Goal: Task Accomplishment & Management: Use online tool/utility

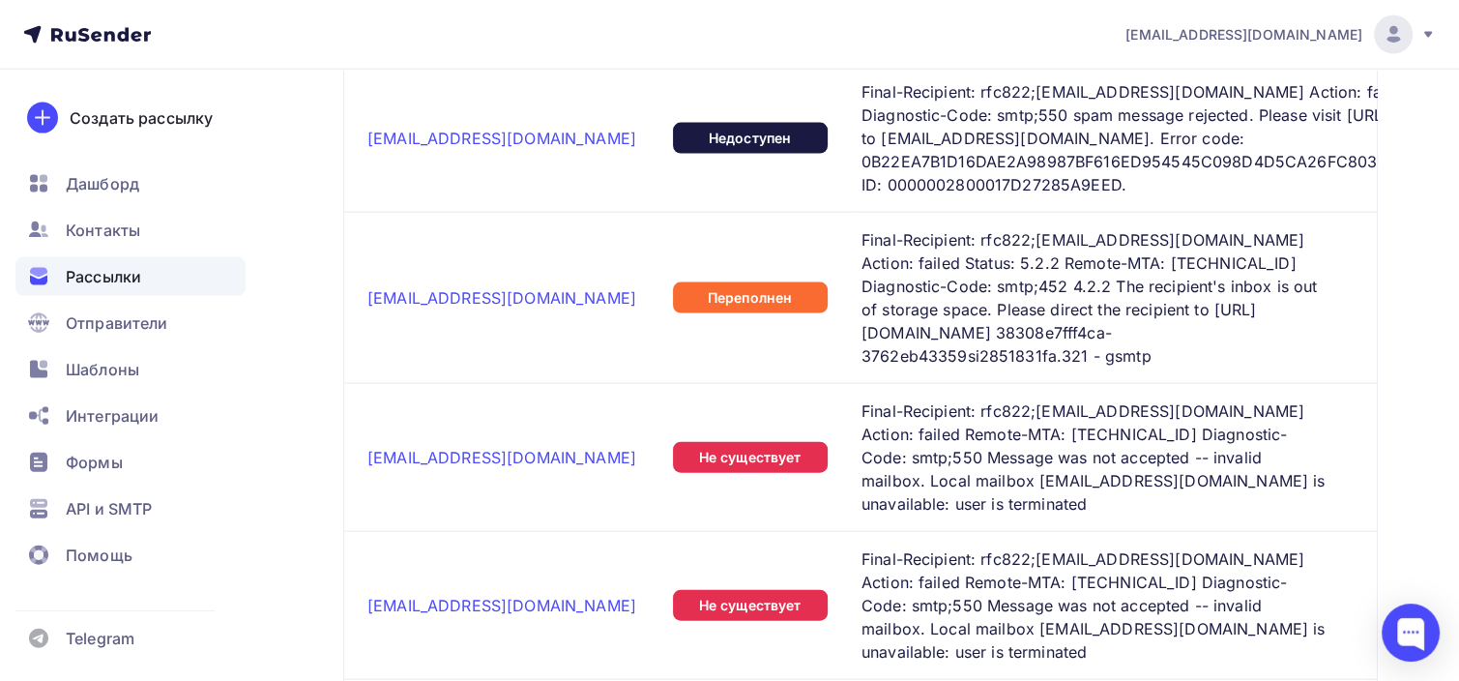
scroll to position [4036, 0]
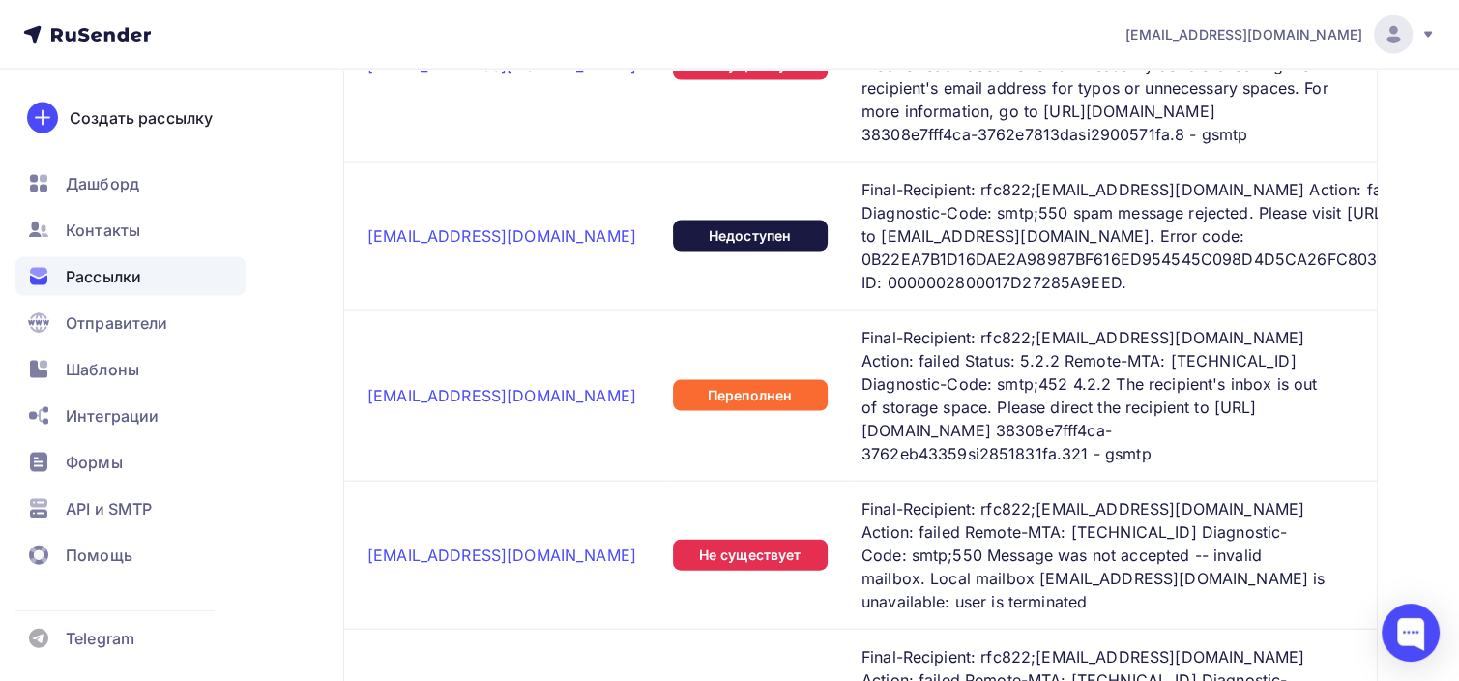
click at [187, 270] on div "Рассылки" at bounding box center [130, 276] width 230 height 39
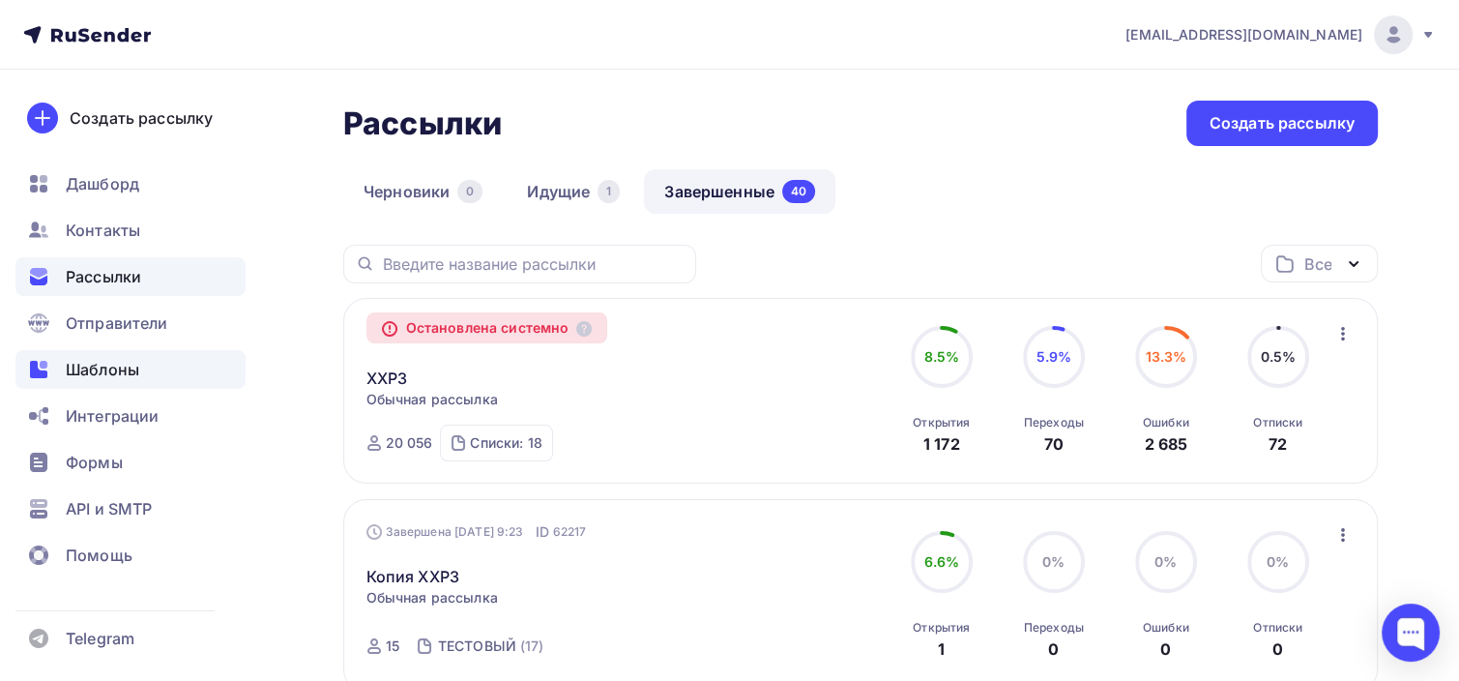
click at [177, 364] on div "Шаблоны" at bounding box center [130, 369] width 230 height 39
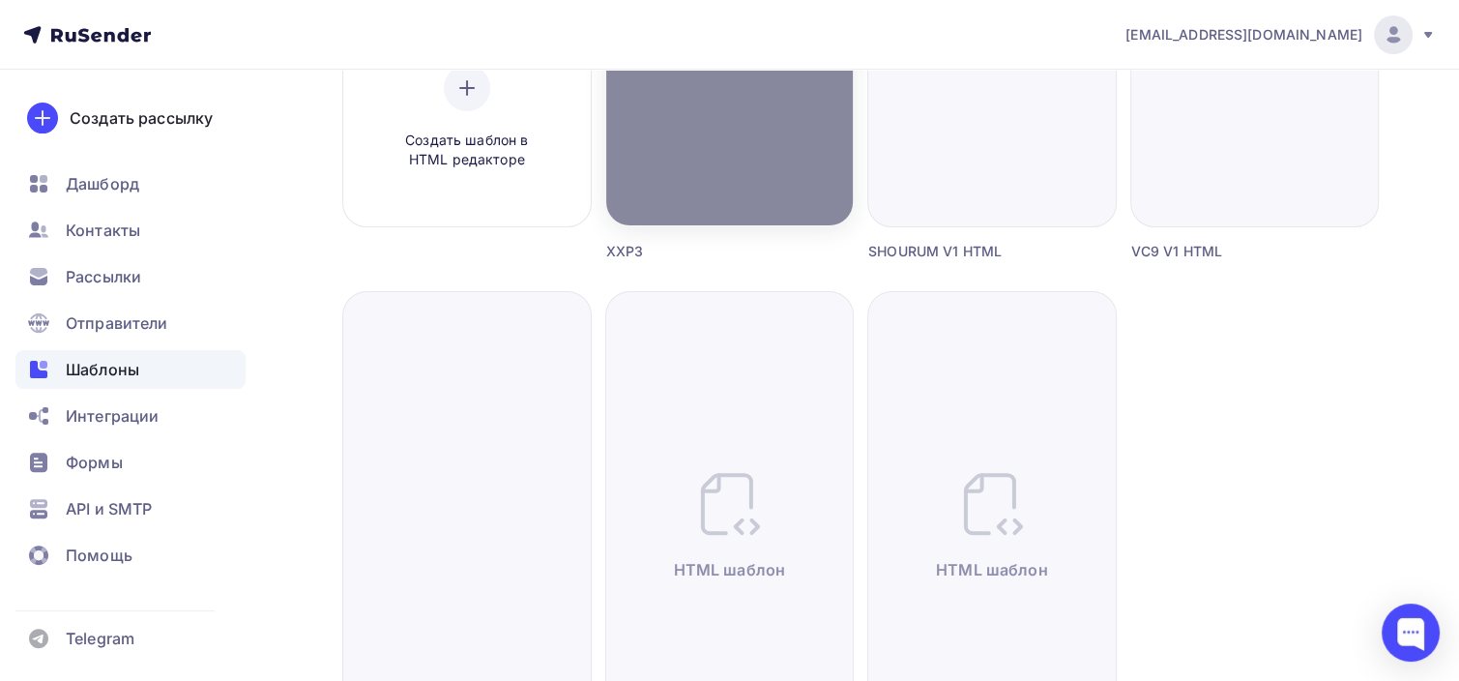
scroll to position [193, 0]
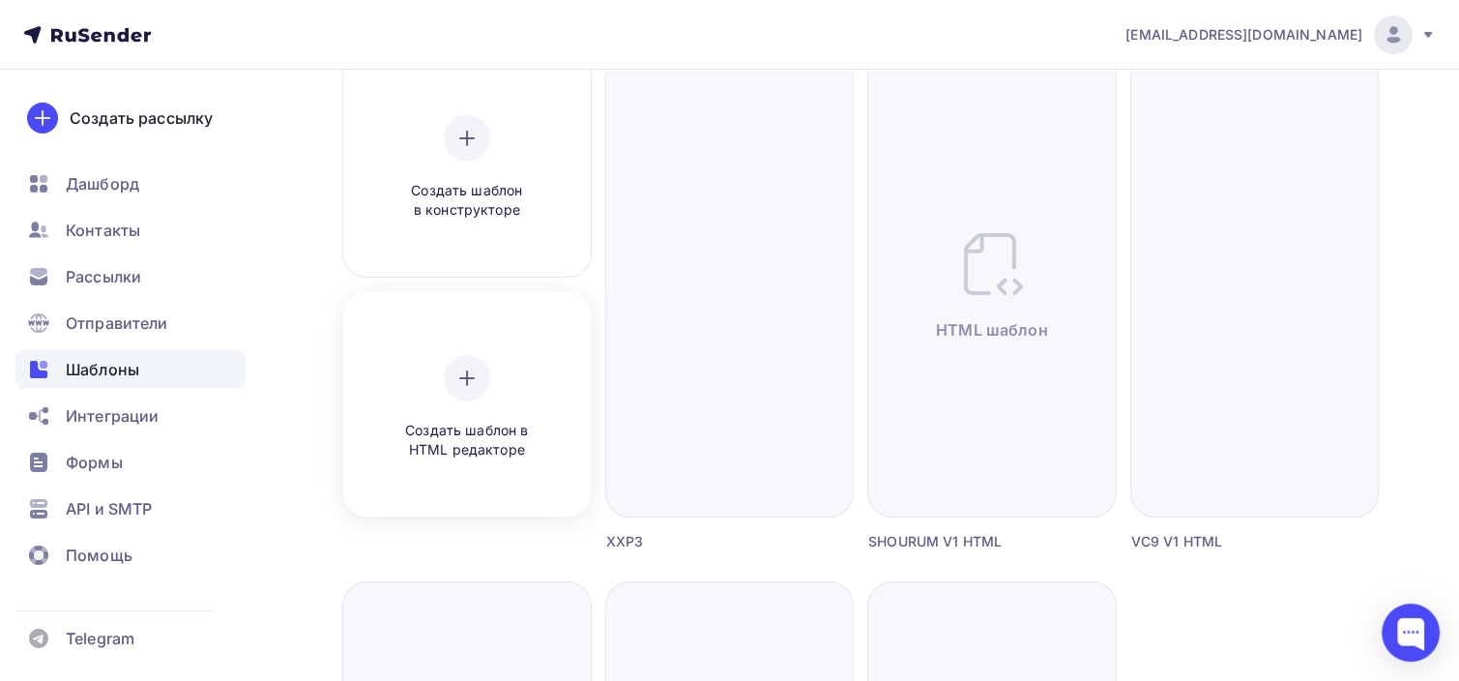
click at [487, 351] on div "Создать шаблон в HTML редакторе" at bounding box center [467, 407] width 234 height 217
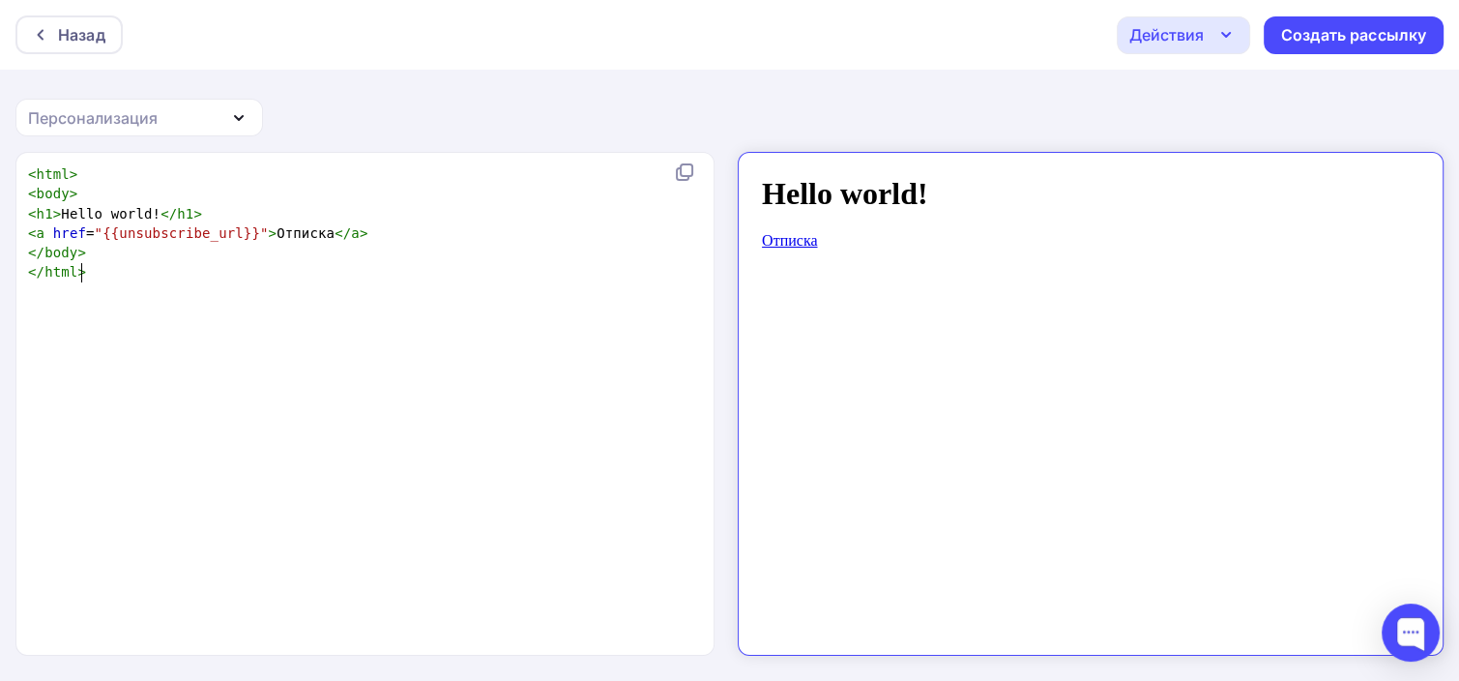
scroll to position [7, 0]
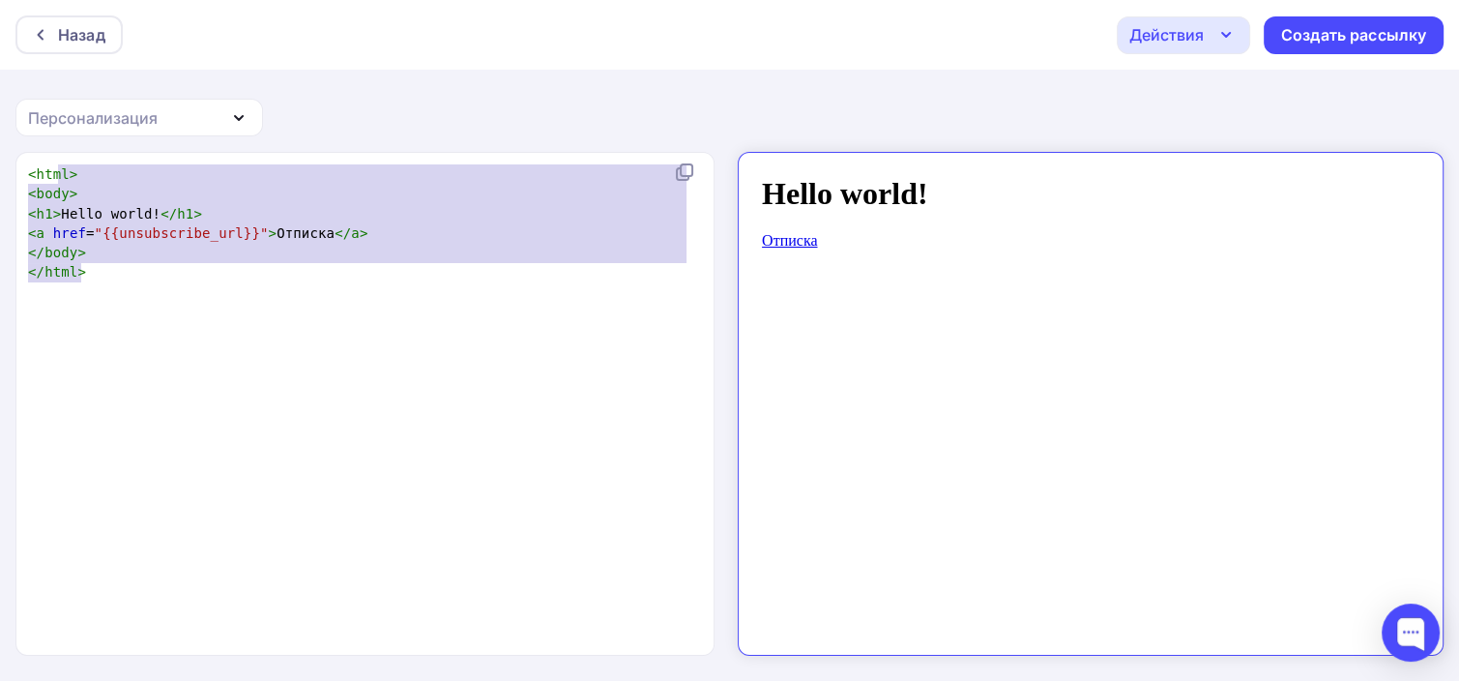
drag, startPoint x: 229, startPoint y: 391, endPoint x: 44, endPoint y: 173, distance: 286.0
click at [54, 173] on div "x < html > < body > < h1 > Hello world! </ h1 > < a href = "{{unsubscribe_url}}…" at bounding box center [385, 427] width 722 height 535
type textarea "ml> <body> <h1>Hello world!</h1> <a href="{{unsubscribe_url}}">Отписка</a> </bo…"
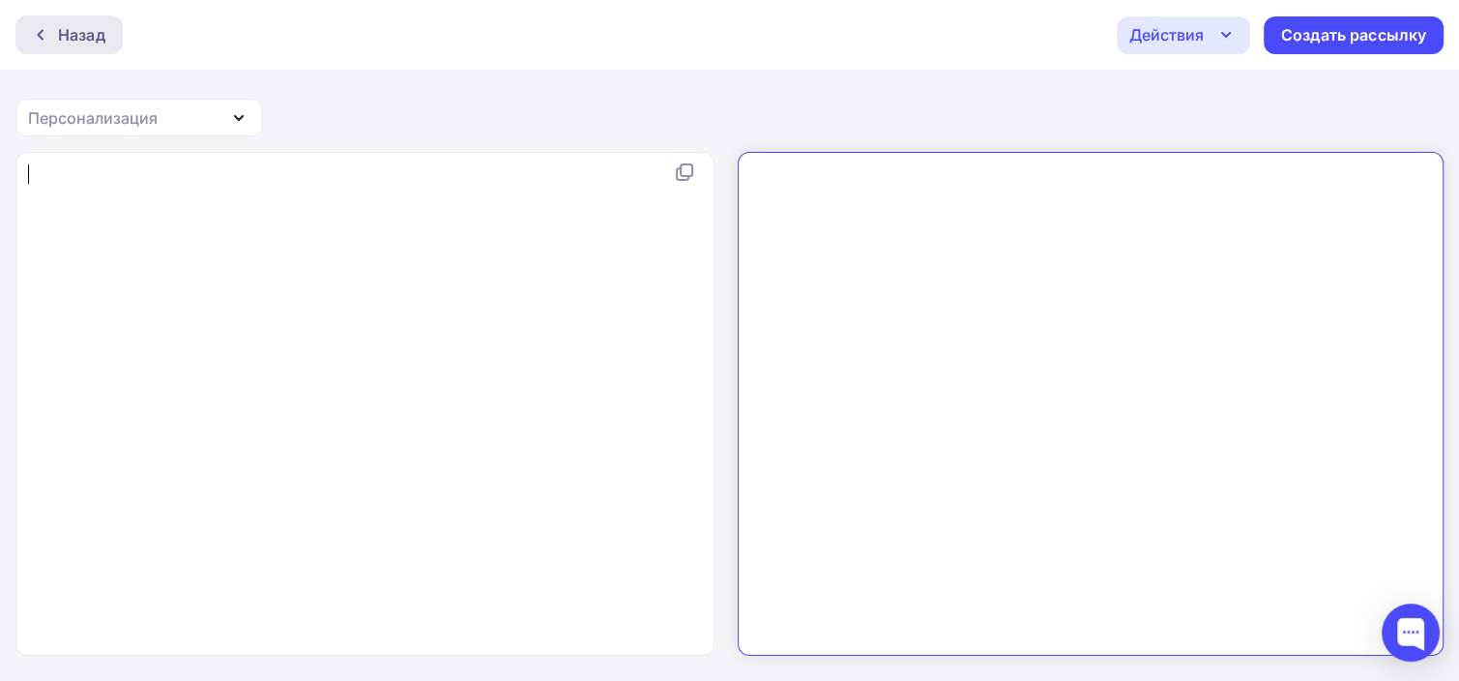
click at [73, 44] on div "Назад" at bounding box center [81, 34] width 47 height 23
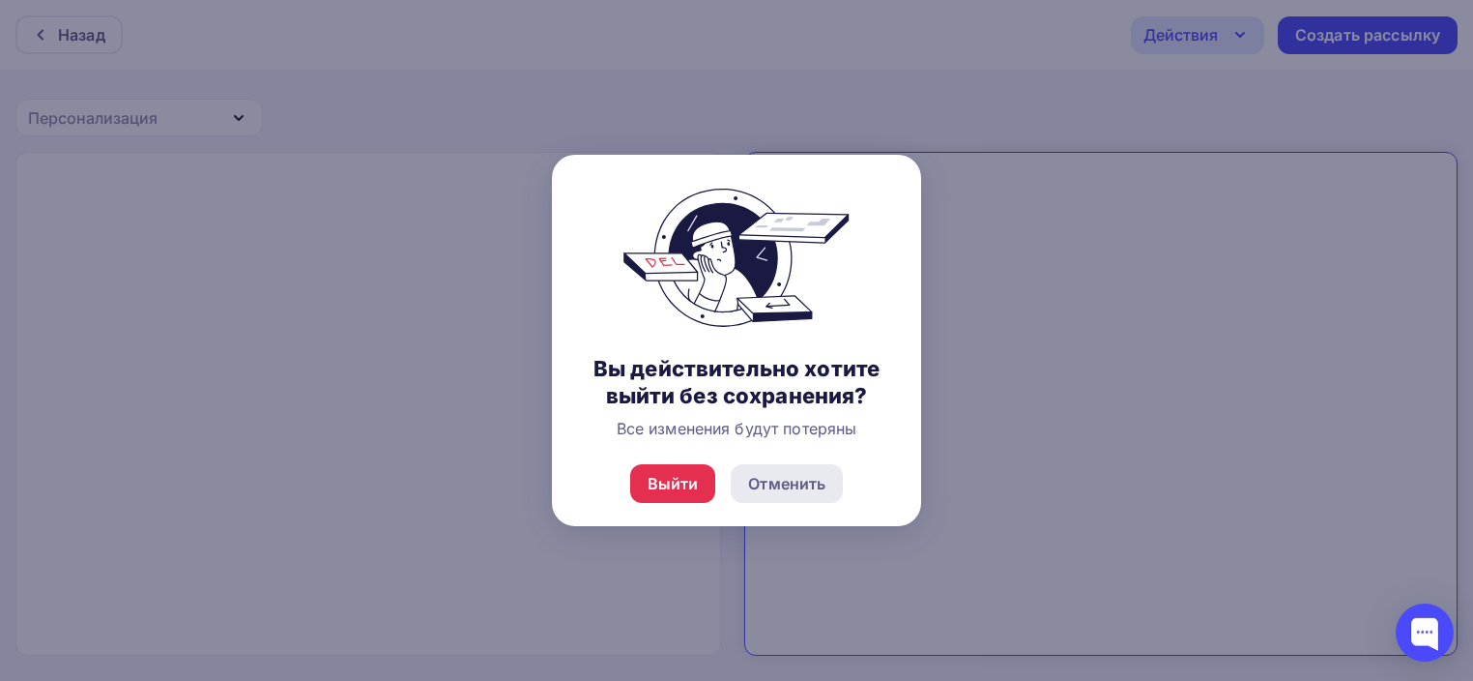
click at [825, 481] on div "Отменить" at bounding box center [787, 483] width 112 height 39
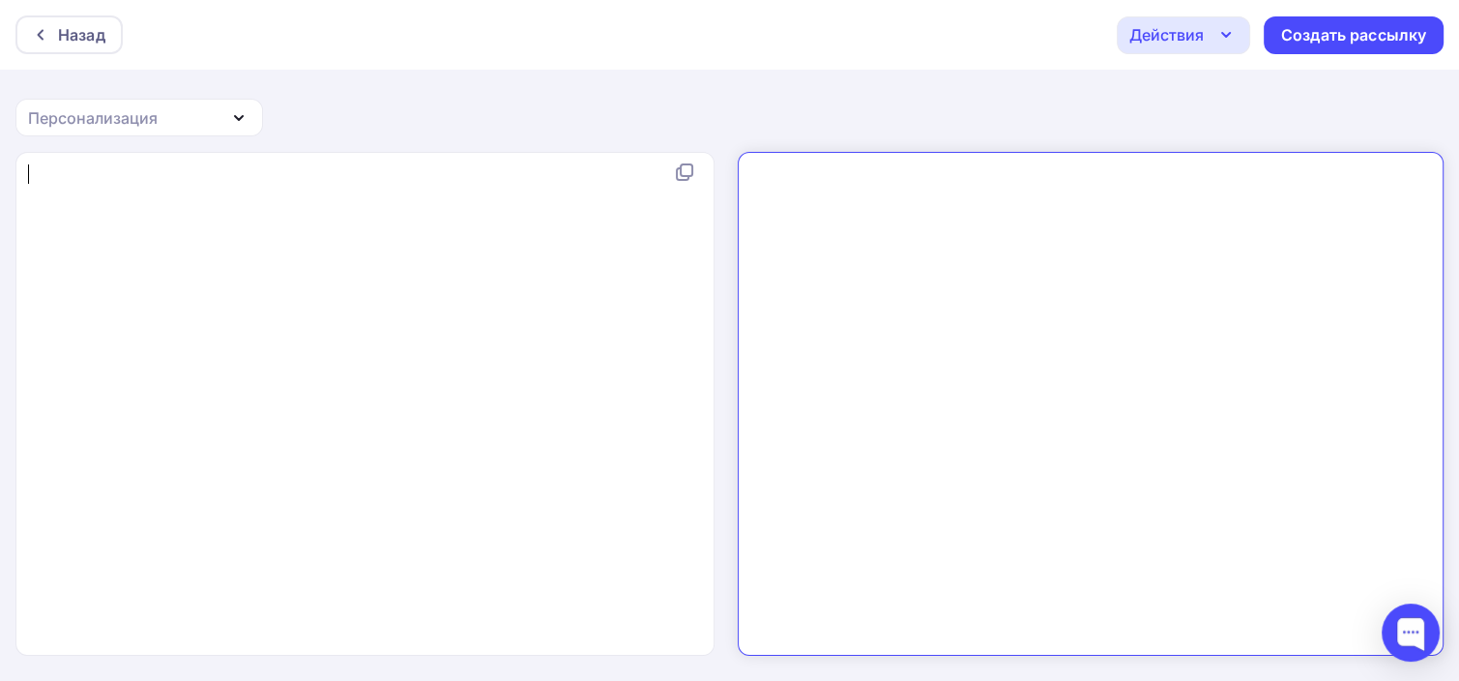
click at [360, 248] on div "x ​" at bounding box center [385, 427] width 722 height 535
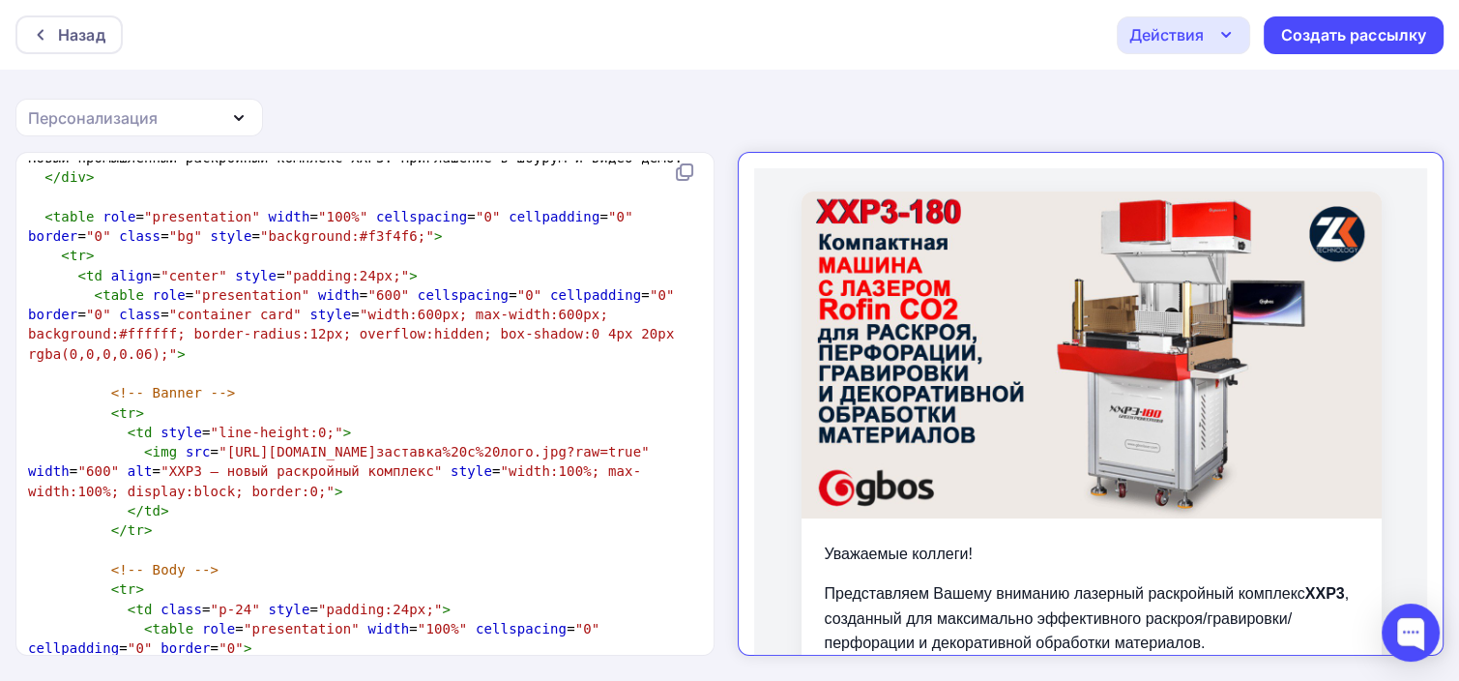
scroll to position [707, 0]
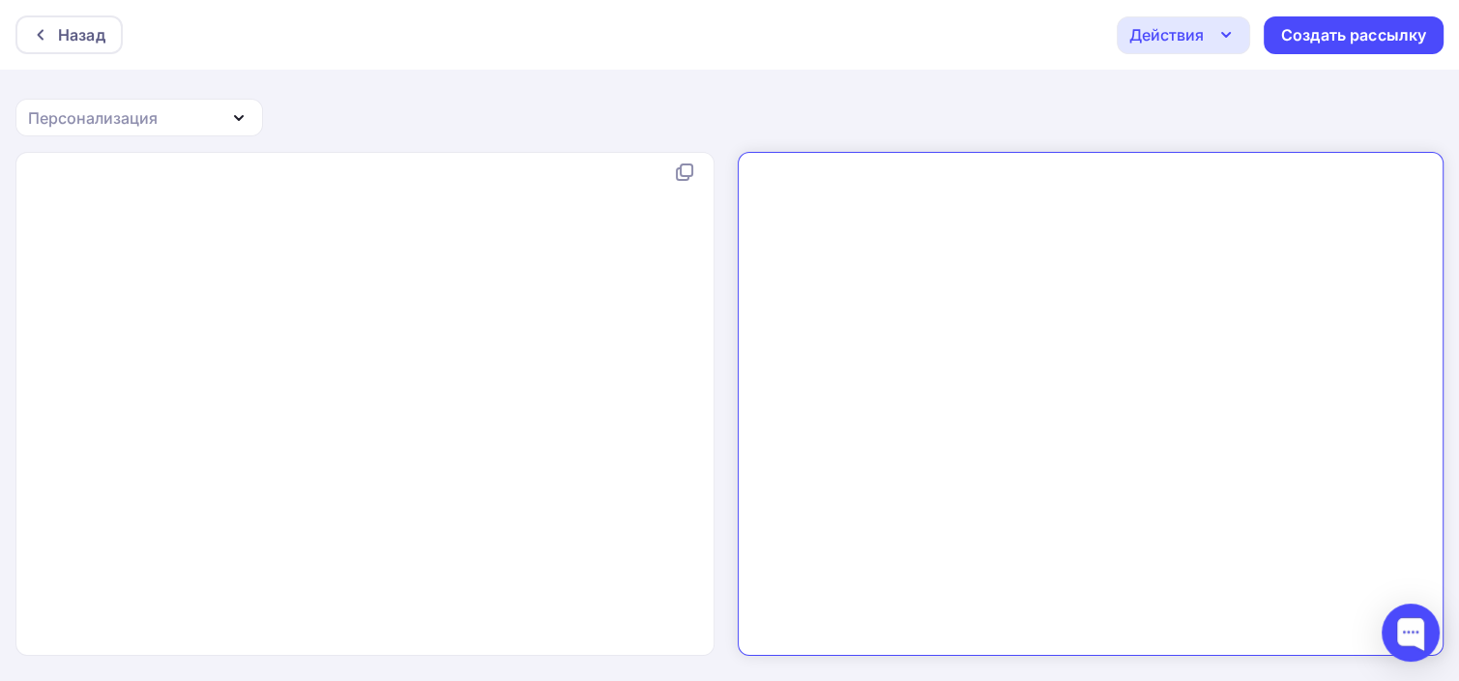
click at [389, 198] on div "x ​" at bounding box center [385, 427] width 722 height 535
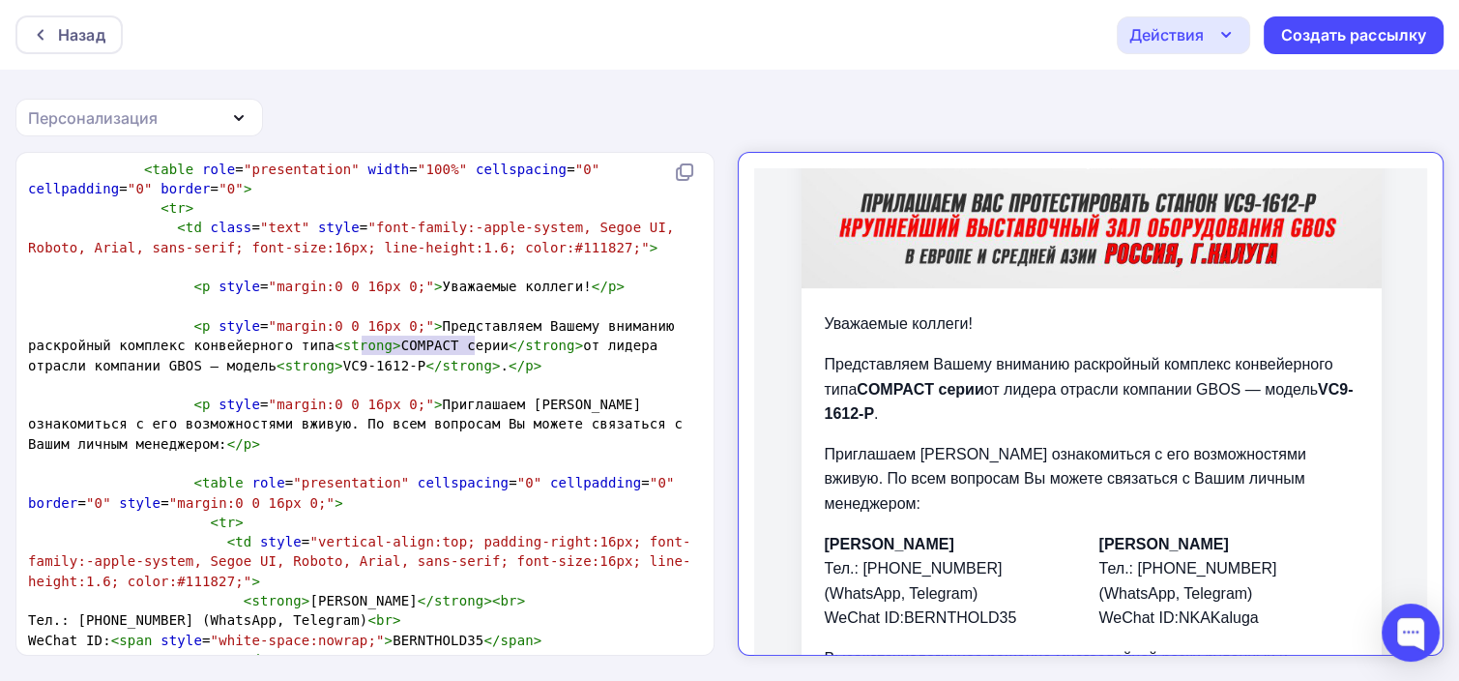
type textarea "COMPACT серии"
drag, startPoint x: 476, startPoint y: 345, endPoint x: 379, endPoint y: 347, distance: 96.7
click at [379, 347] on span "< p style = "margin:0 0 16px 0;" > Представляем Вашему вниманию раскройный комп…" at bounding box center [355, 345] width 655 height 55
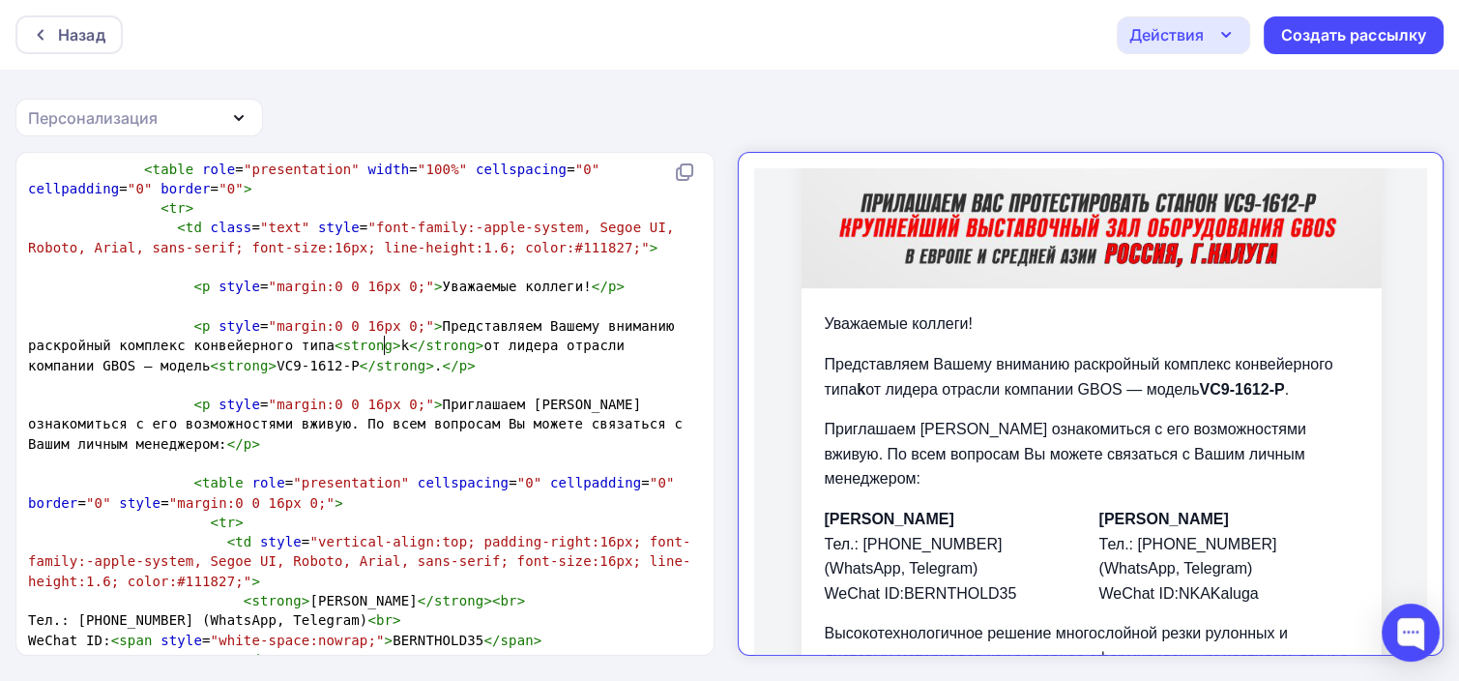
type textarea "kc"
type textarea "KC1625="
type textarea "-162"
click at [622, 510] on pre "< table role = "presentation" cellspacing = "0" cellpadding = "0" border = "0" …" at bounding box center [361, 493] width 674 height 40
click at [418, 339] on span "</" at bounding box center [426, 344] width 16 height 15
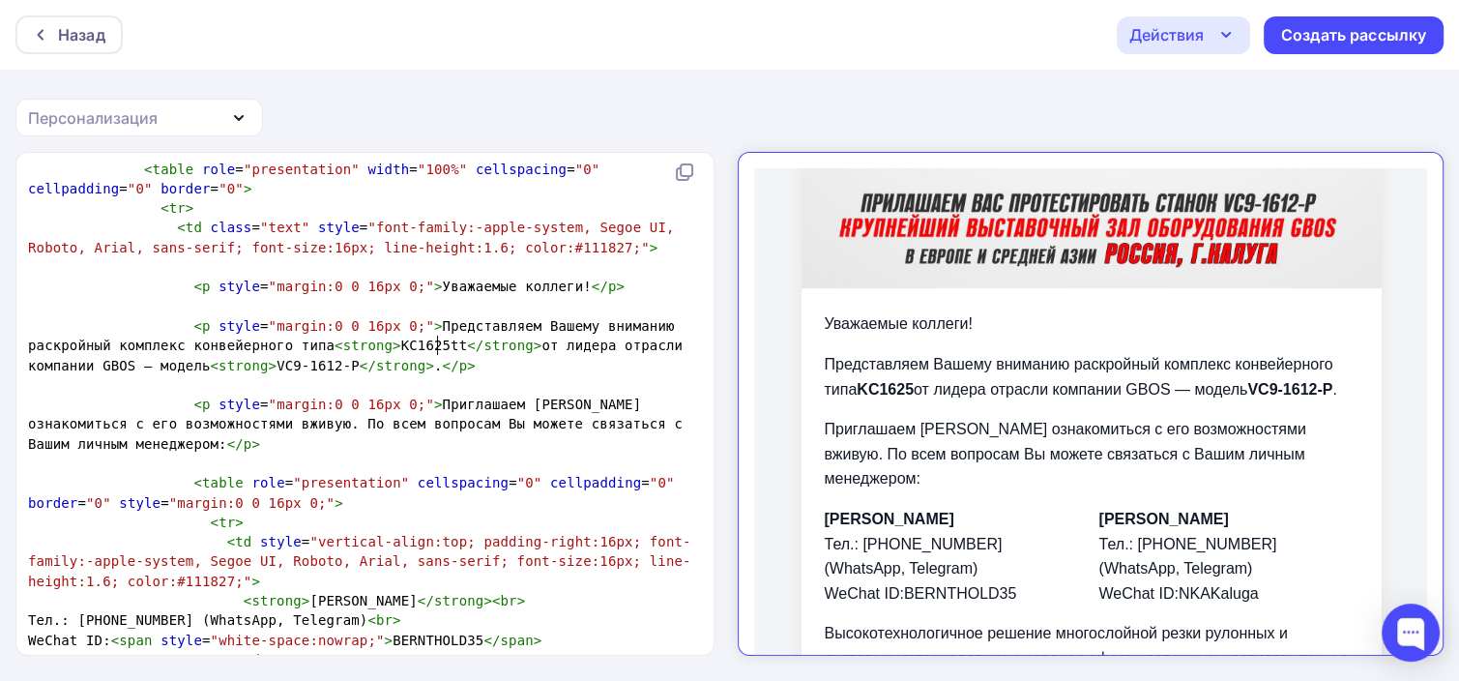
type textarea "1625tt"
type textarea "GTTG"
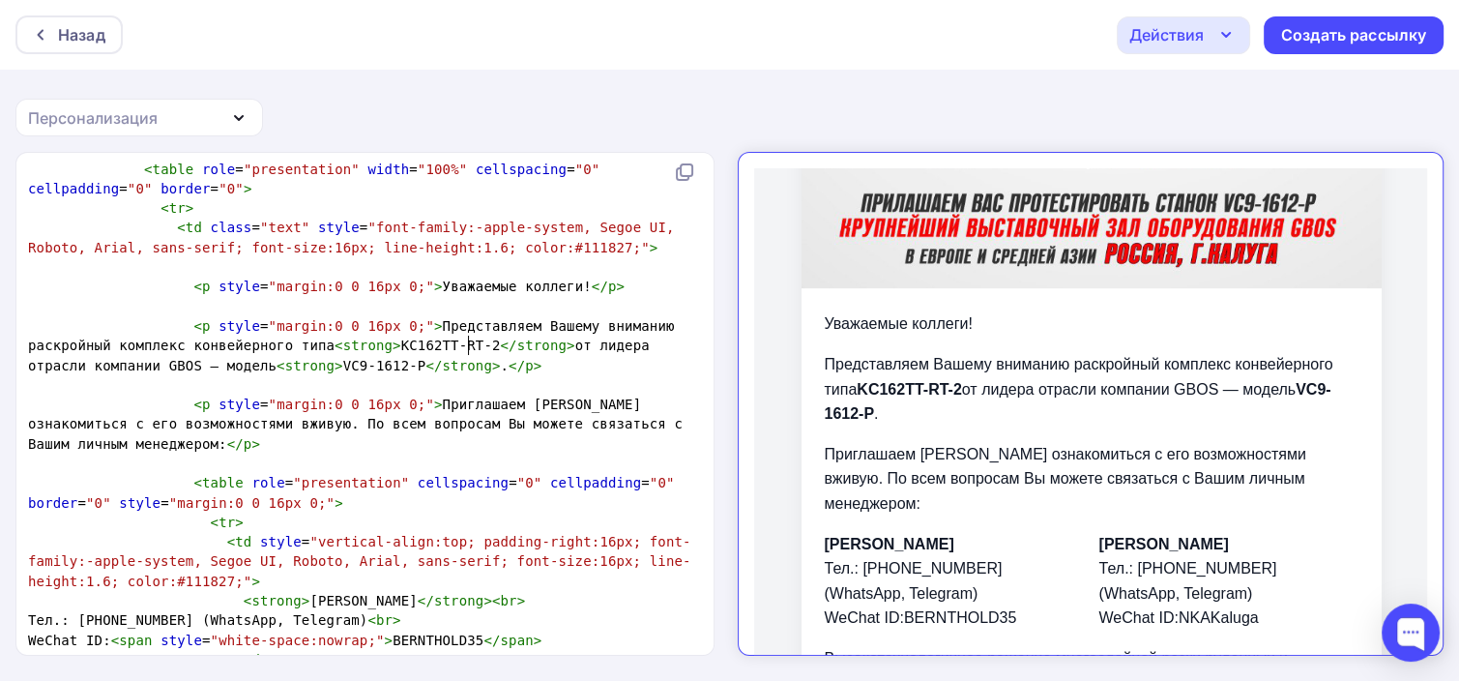
type textarea "TT-RT-2P"
type textarea ">"
drag, startPoint x: 460, startPoint y: 368, endPoint x: 447, endPoint y: 366, distance: 13.7
click at [447, 366] on pre "< p style = "margin:0 0 16px 0;" > Представляем Вашему вниманию раскройный комп…" at bounding box center [361, 345] width 674 height 59
type textarea "strong>VC9-1612-P</strong>"
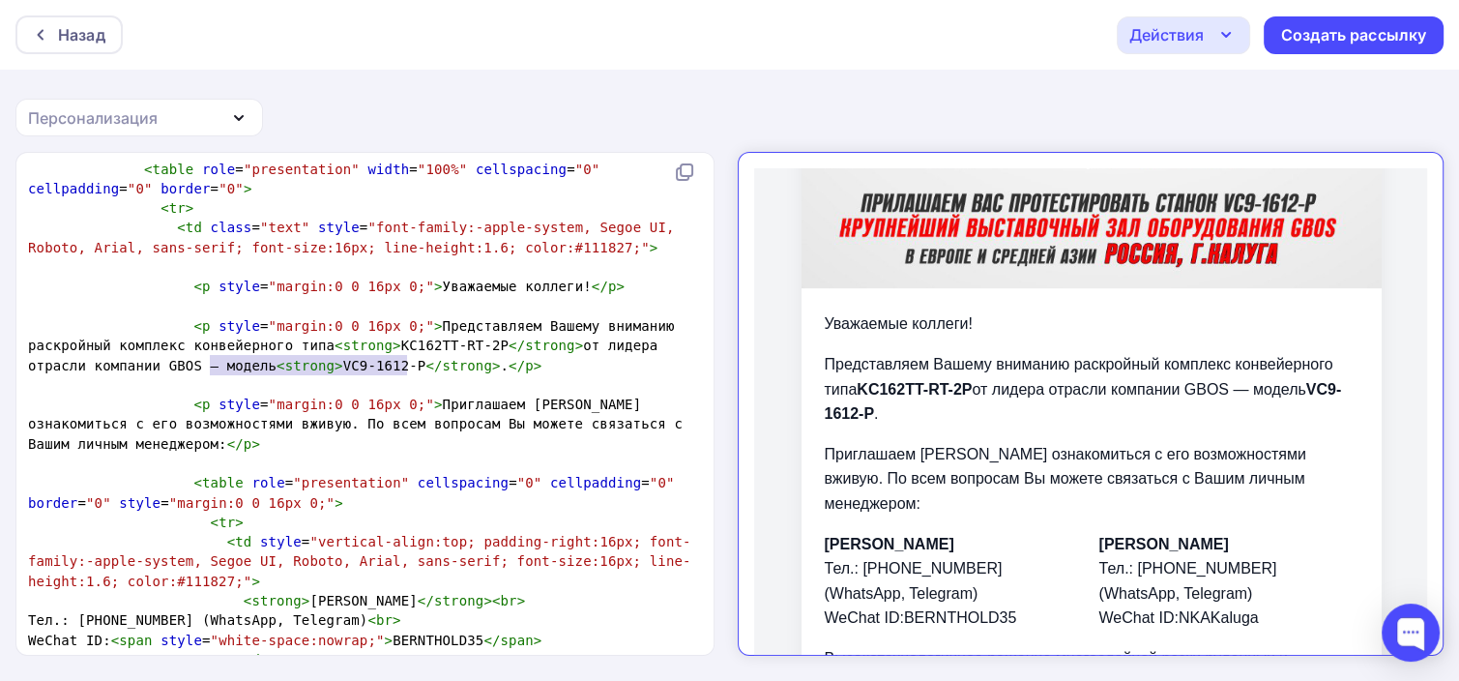
drag, startPoint x: 408, startPoint y: 366, endPoint x: 208, endPoint y: 364, distance: 200.1
click at [208, 364] on span "< p style = "margin:0 0 16px 0;" > Представляем Вашему вниманию раскройный комп…" at bounding box center [355, 345] width 655 height 55
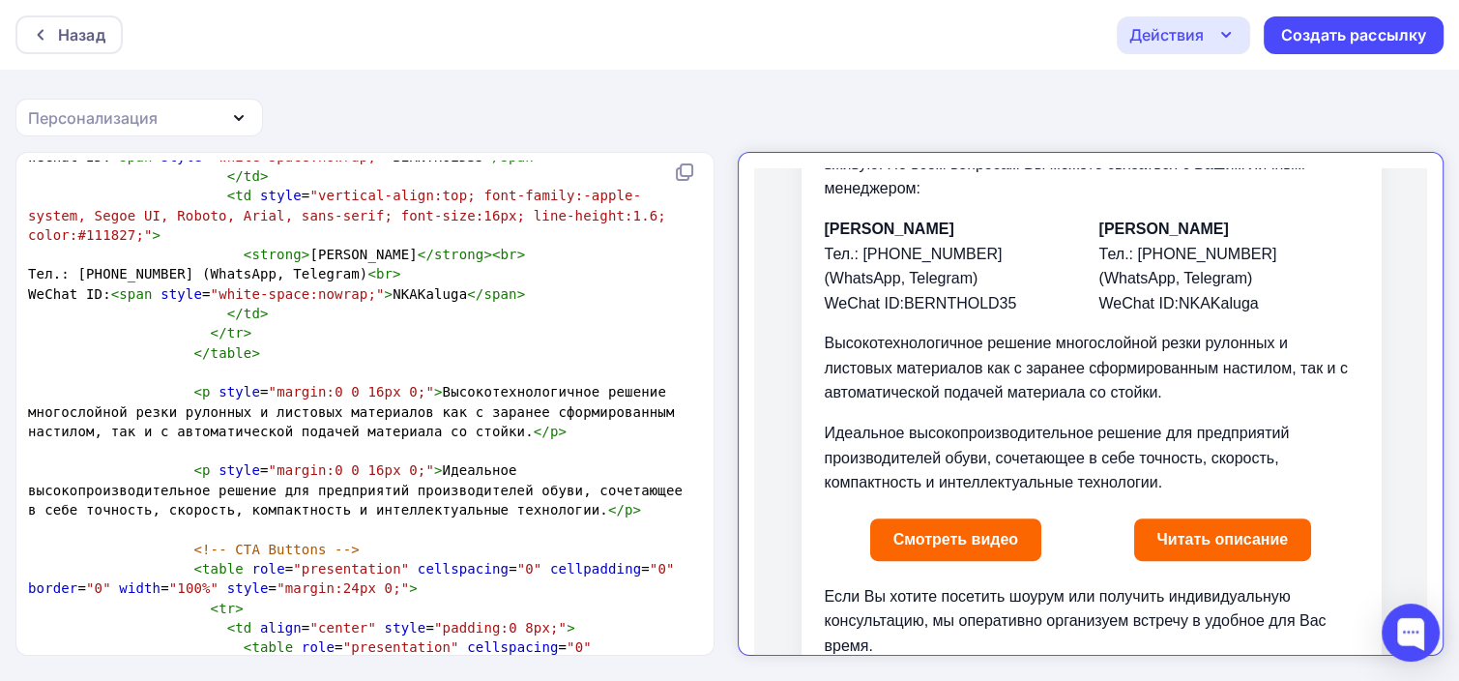
click at [358, 510] on span "< p style = "margin:0 0 16px 0;" > Идеальное высокопроизводительное решение для…" at bounding box center [359, 489] width 663 height 55
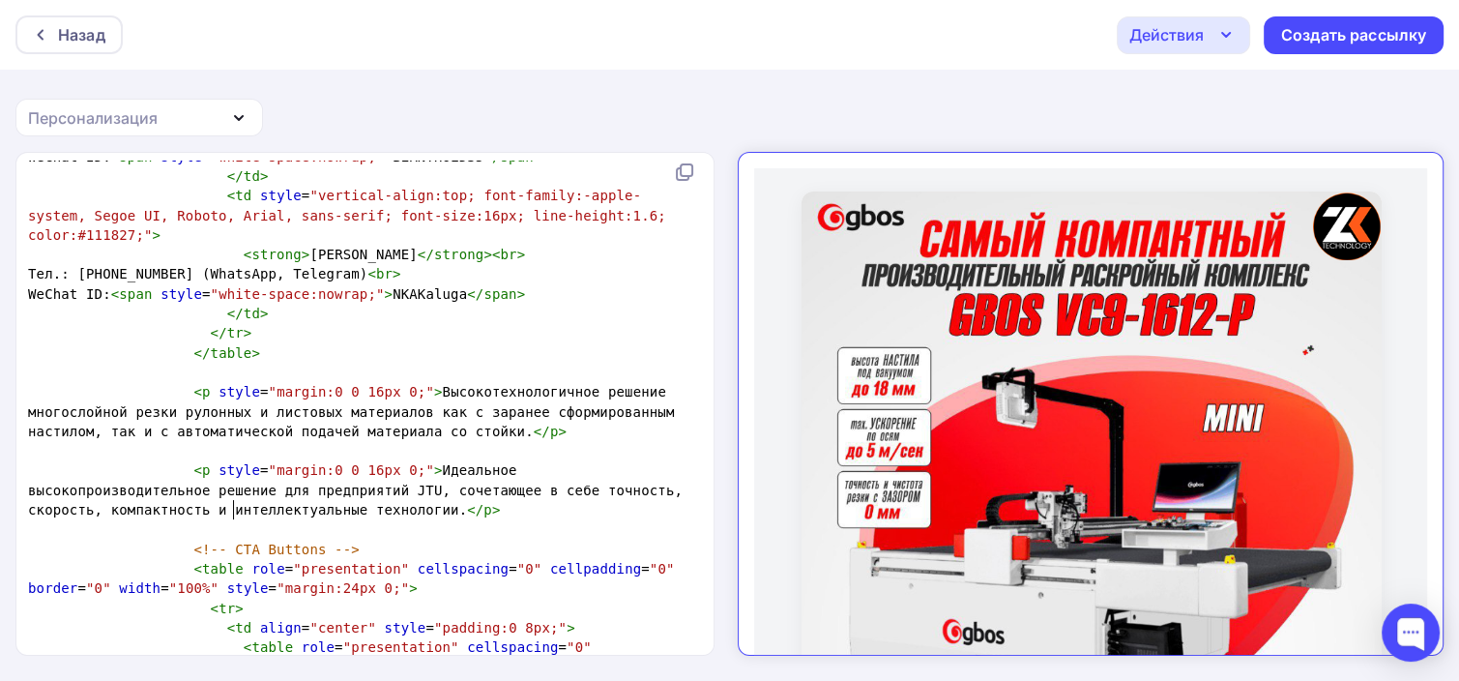
type textarea "JTURJ"
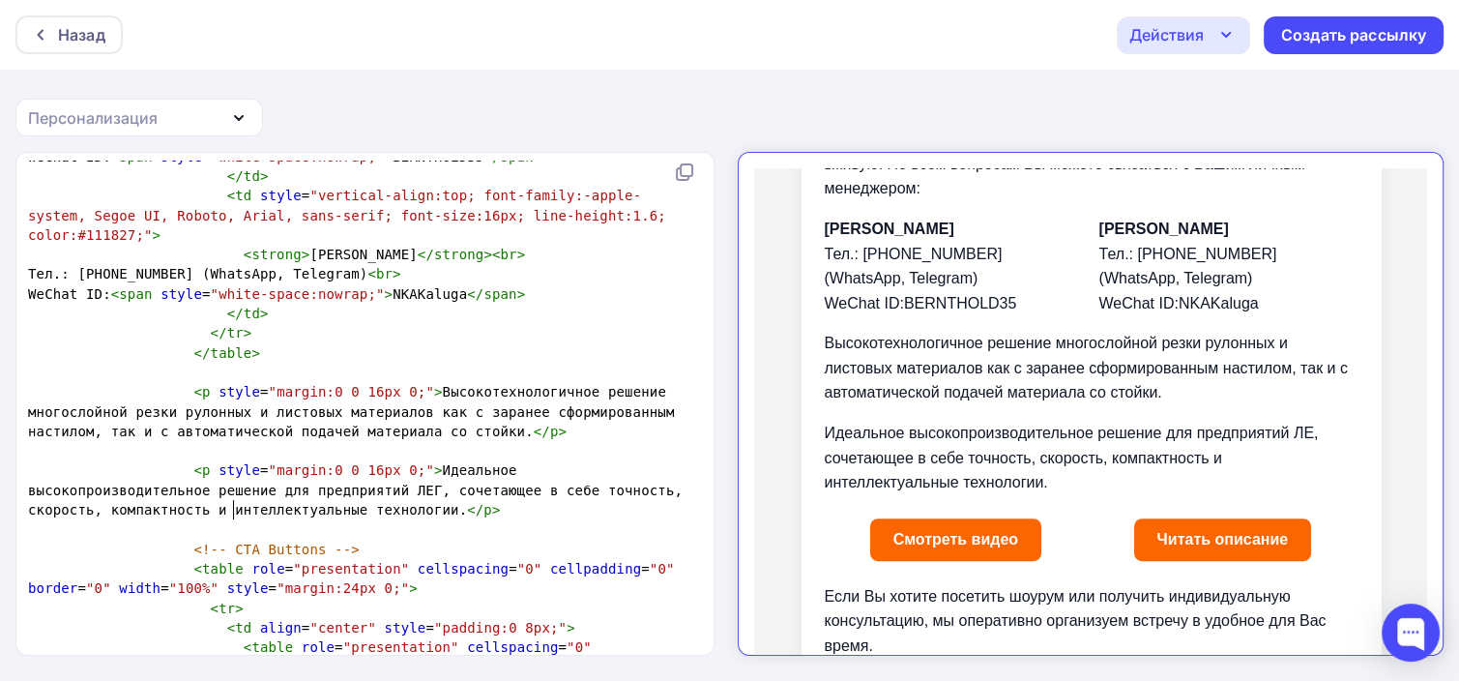
type textarea "ЛЕГ"
type textarea "ое"
type textarea "лешк"
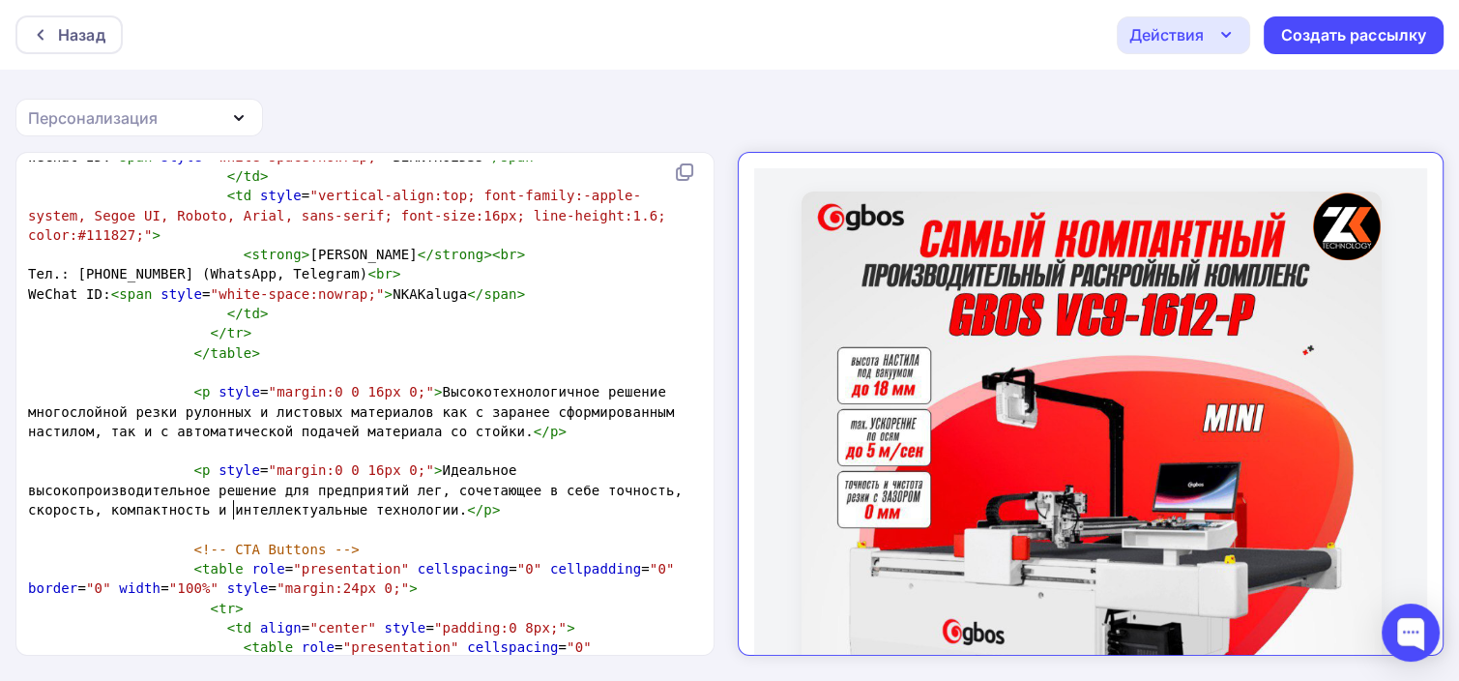
type textarea "гуо"
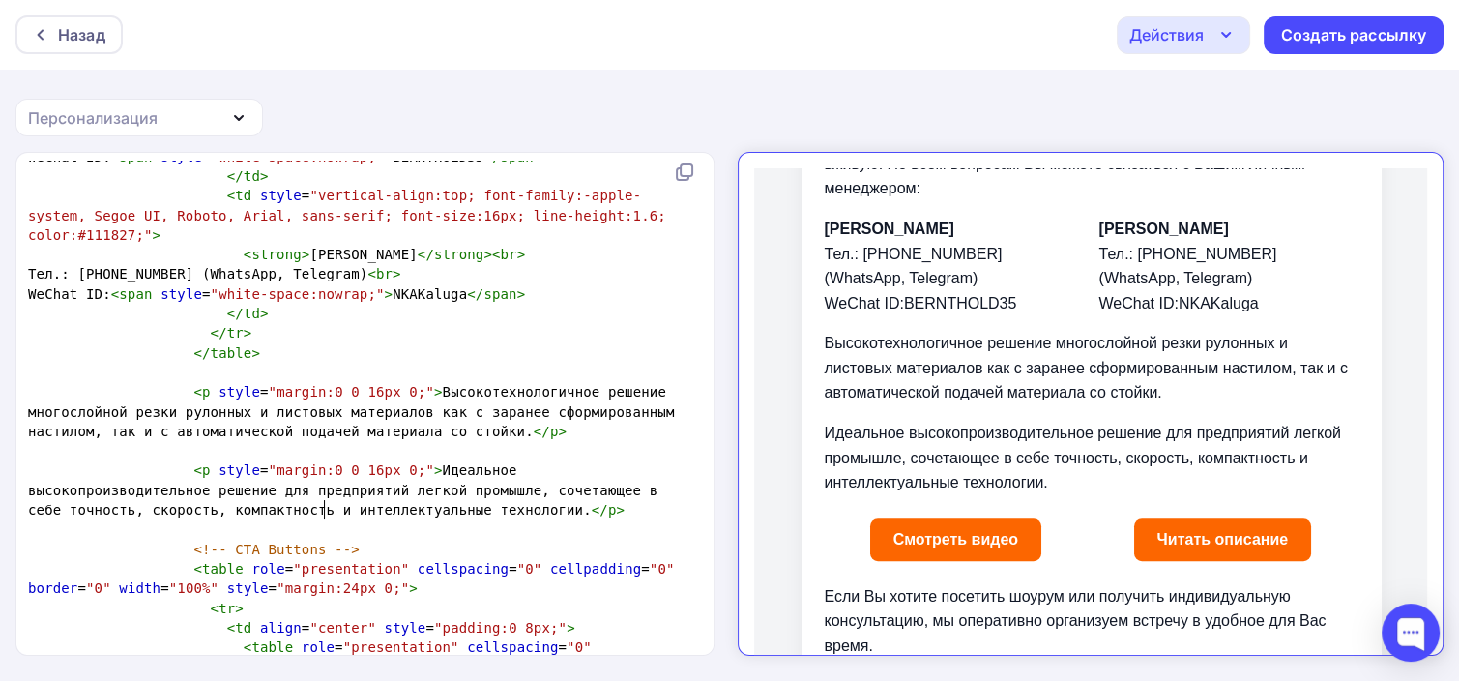
type textarea "кой промышлег"
type textarea "но"
type textarea "ности"
click at [172, 428] on span "< p style = "margin:0 0 16px 0;" > Высокотехнологичное решение многослойной рез…" at bounding box center [355, 411] width 655 height 55
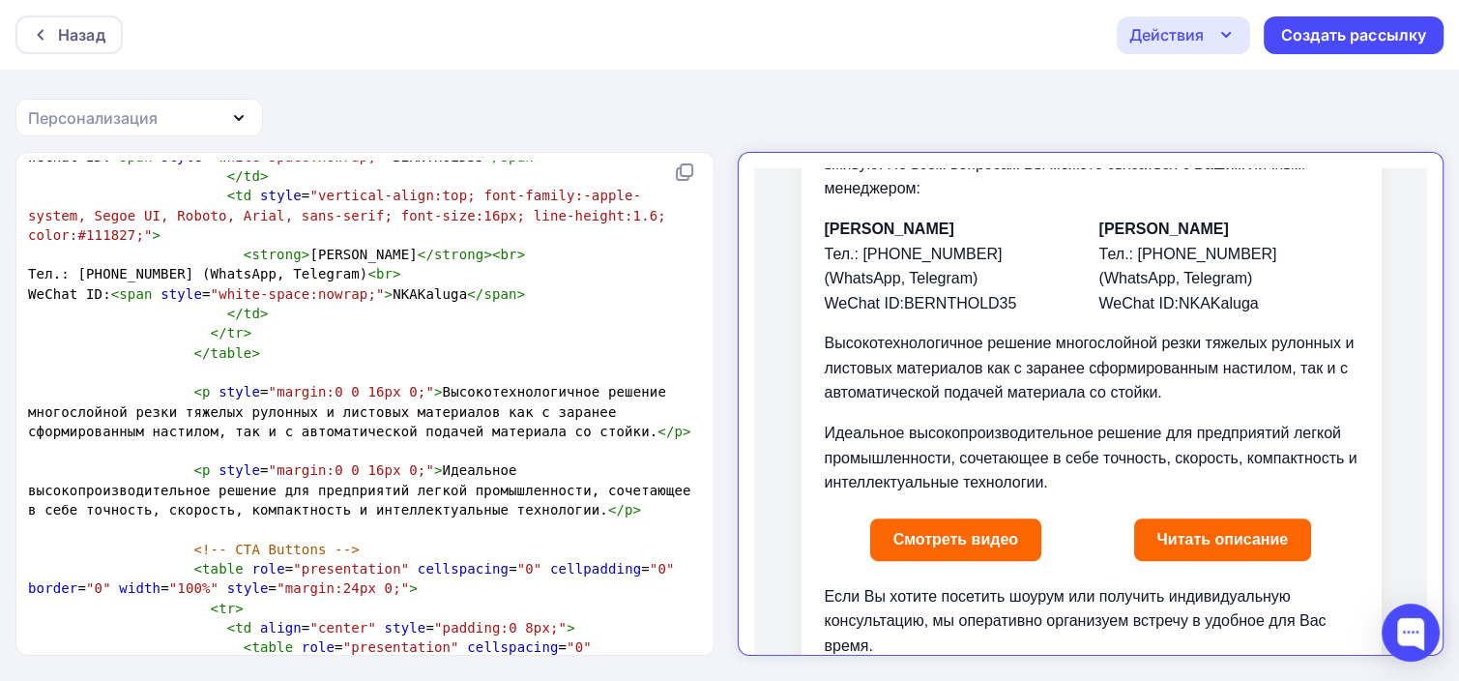
type textarea "тяжелых"
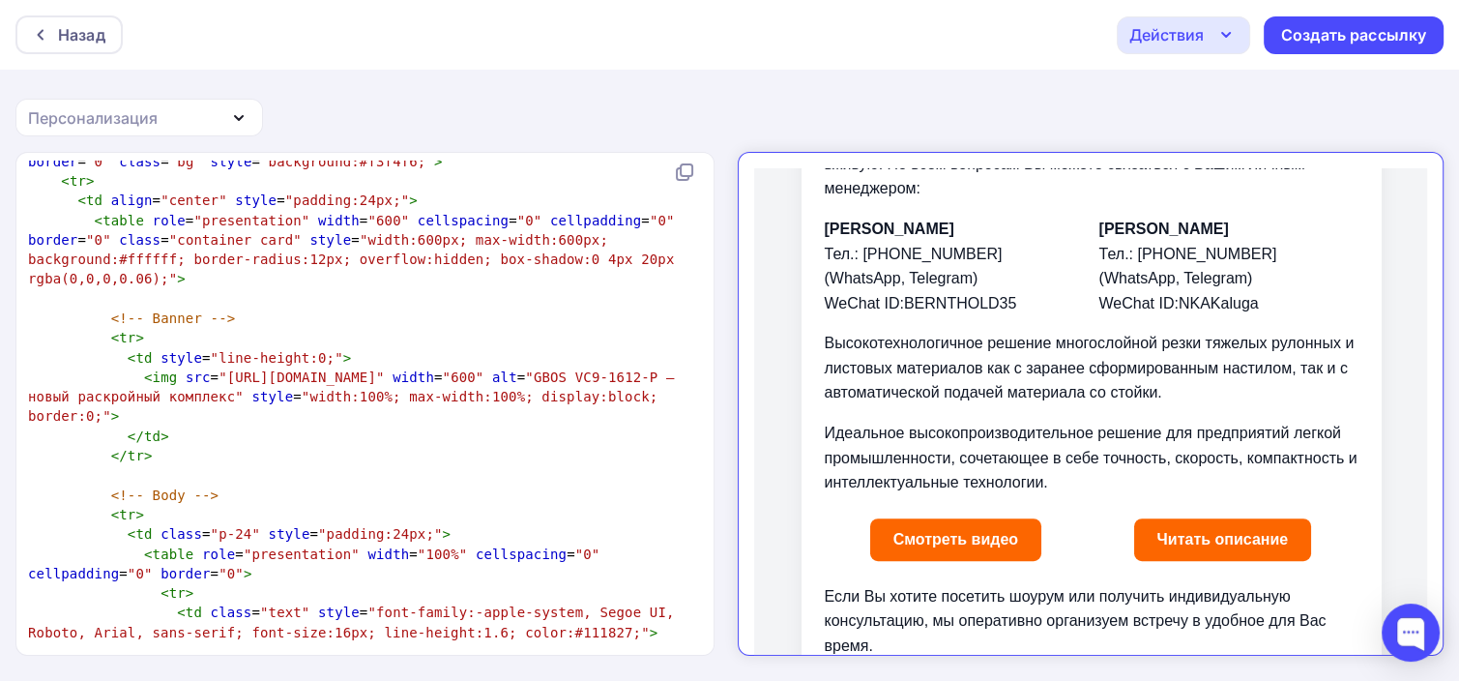
scroll to position [580, 0]
type textarea "htt"
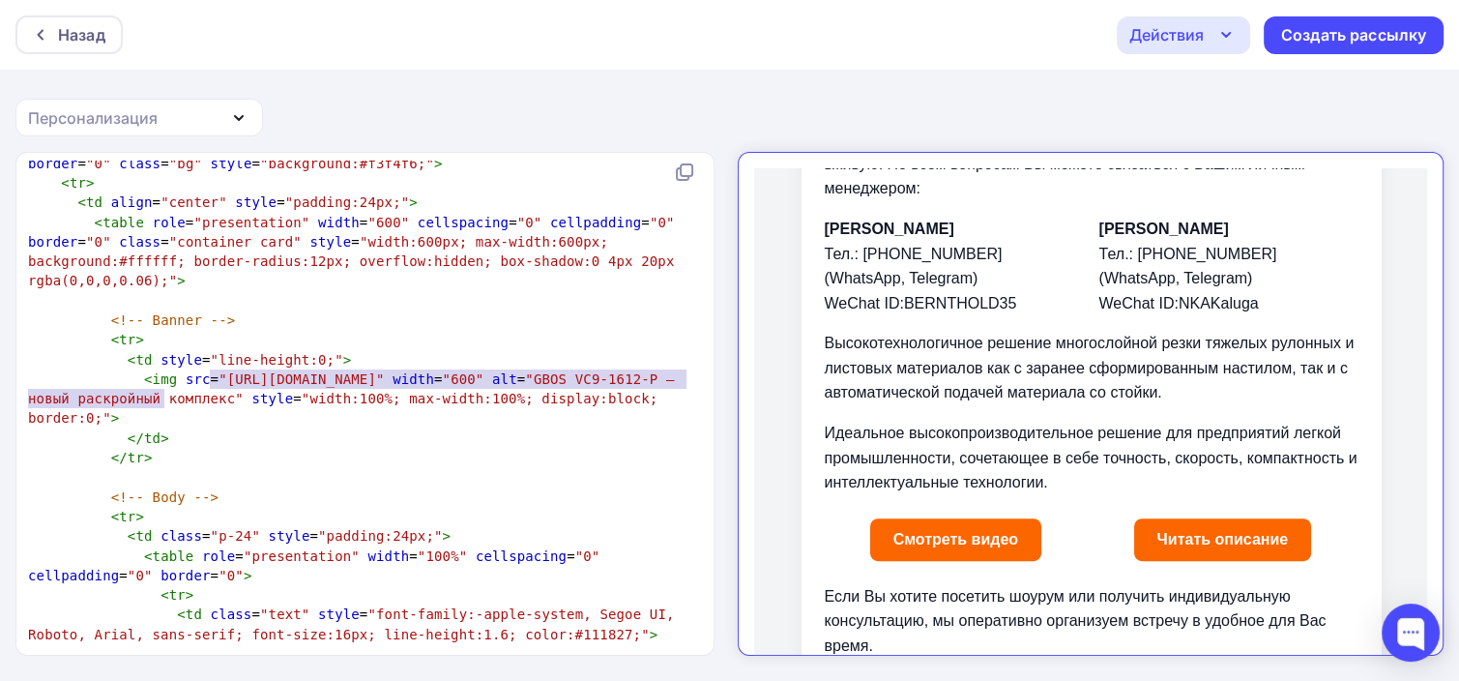
type textarea "https://github.com/naduvaev1-creator/zipkit/blob/main/баннер.png?raw=true"
drag, startPoint x: 207, startPoint y: 378, endPoint x: 170, endPoint y: 401, distance: 43.5
click at [218, 387] on span ""[URL][DOMAIN_NAME]"" at bounding box center [300, 378] width 165 height 15
paste textarea
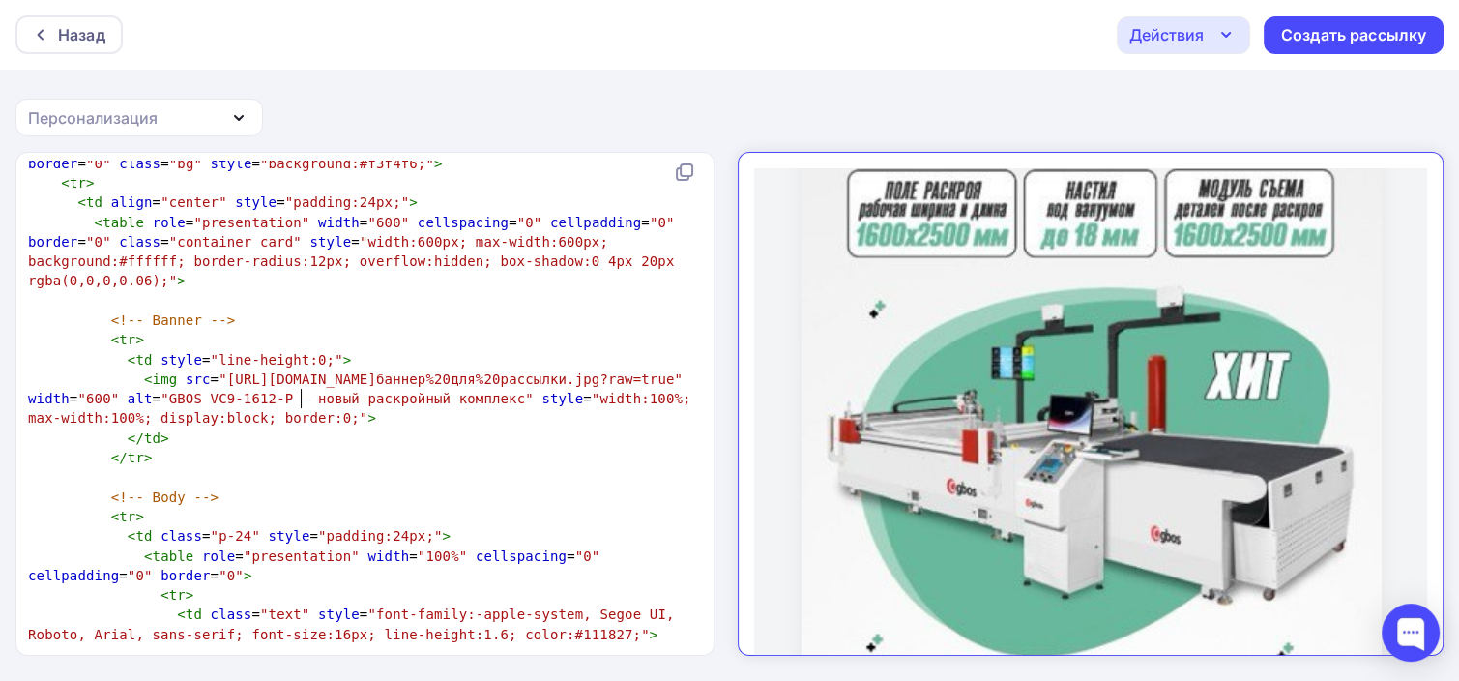
scroll to position [1180, 0]
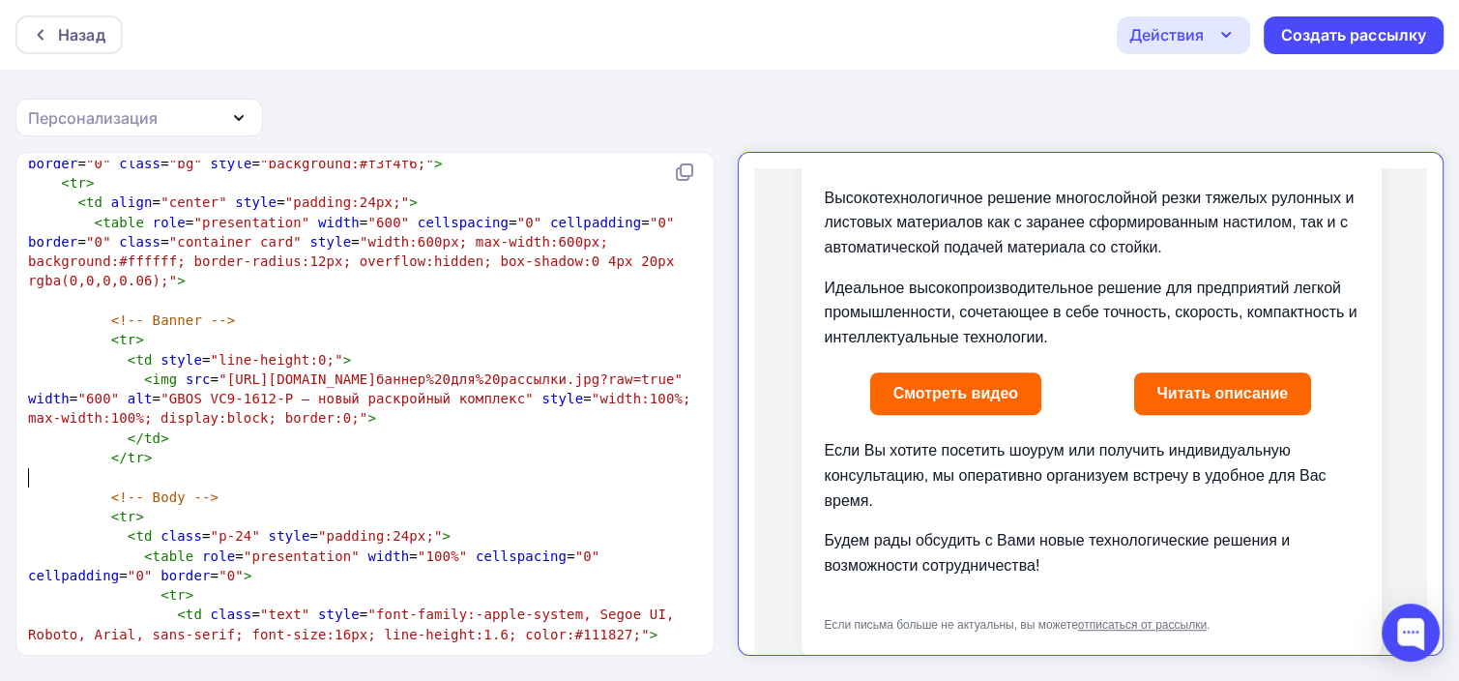
click at [316, 482] on pre "​" at bounding box center [361, 476] width 674 height 19
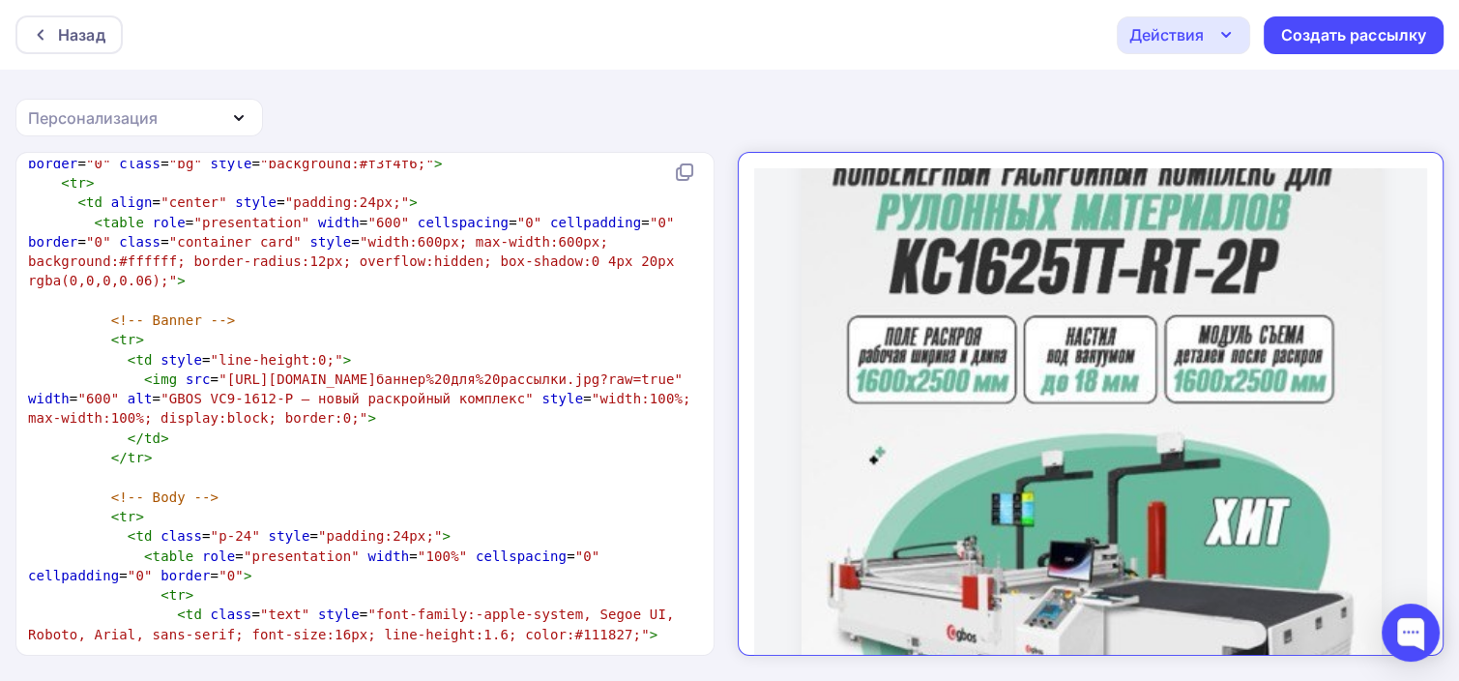
scroll to position [0, 0]
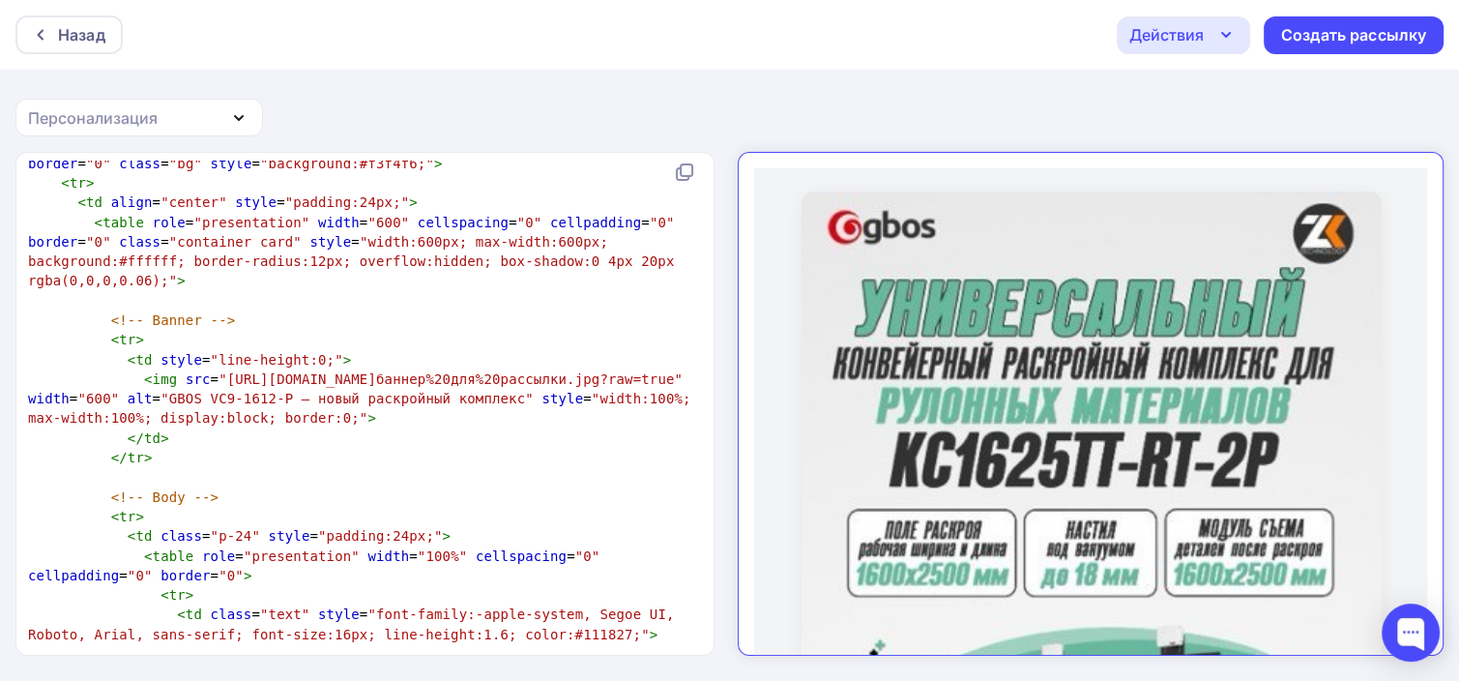
type textarea "https://github.com/naduvaev1-creator/zipkit/blob/main/баннер.png?raw=true"
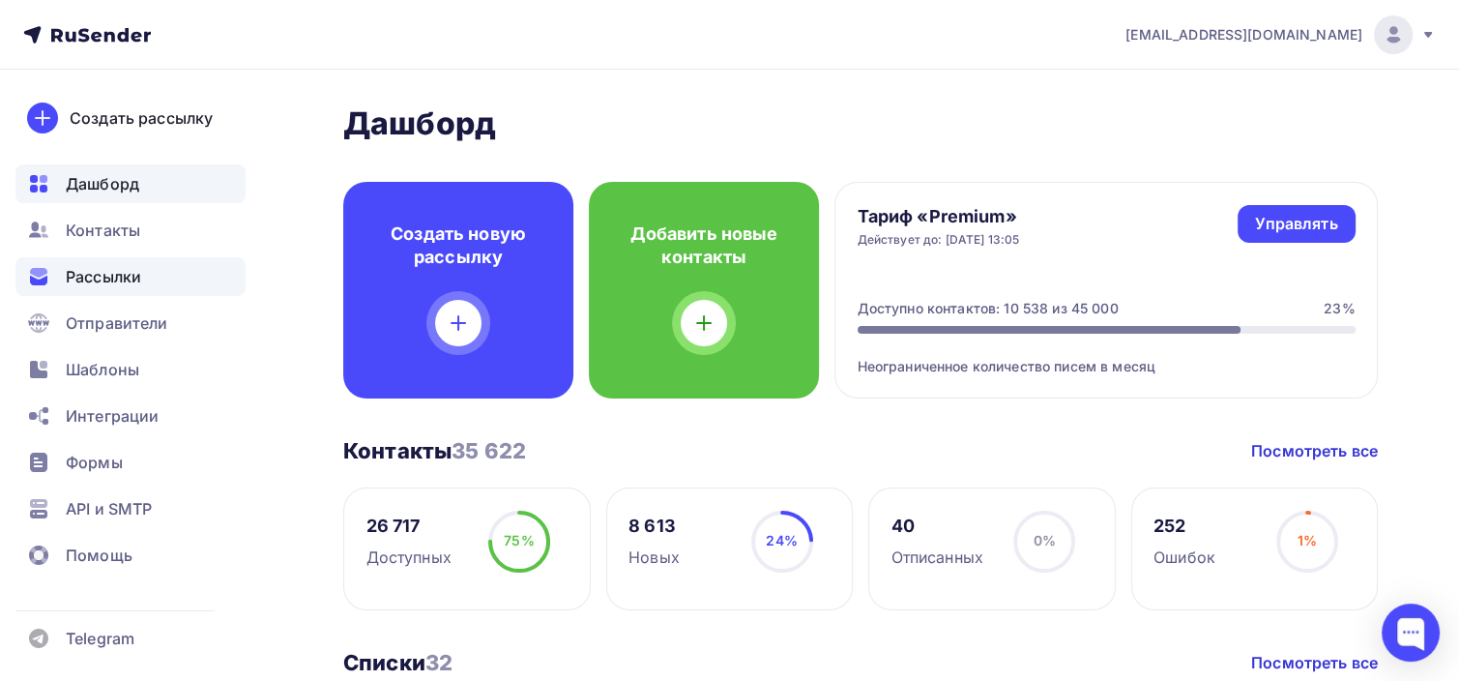
click at [118, 287] on span "Рассылки" at bounding box center [103, 276] width 75 height 23
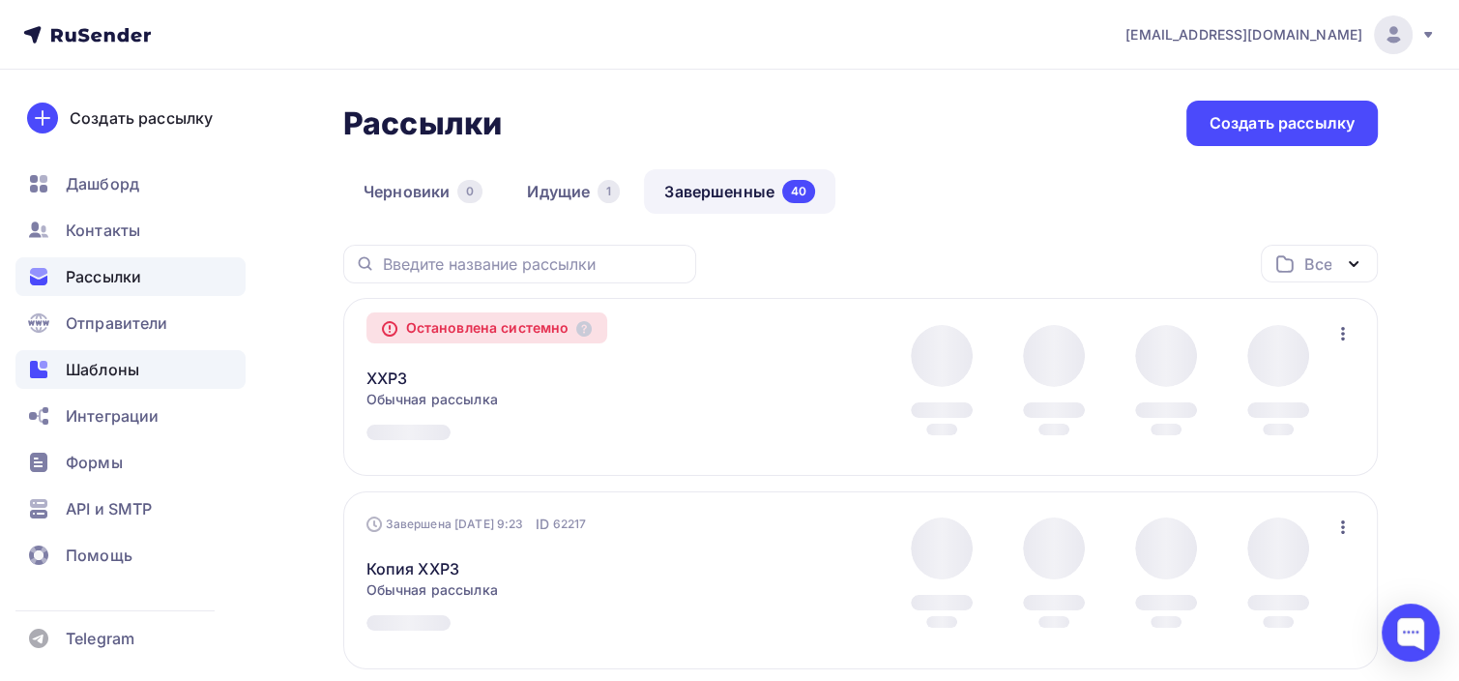
click at [131, 364] on span "Шаблоны" at bounding box center [102, 369] width 73 height 23
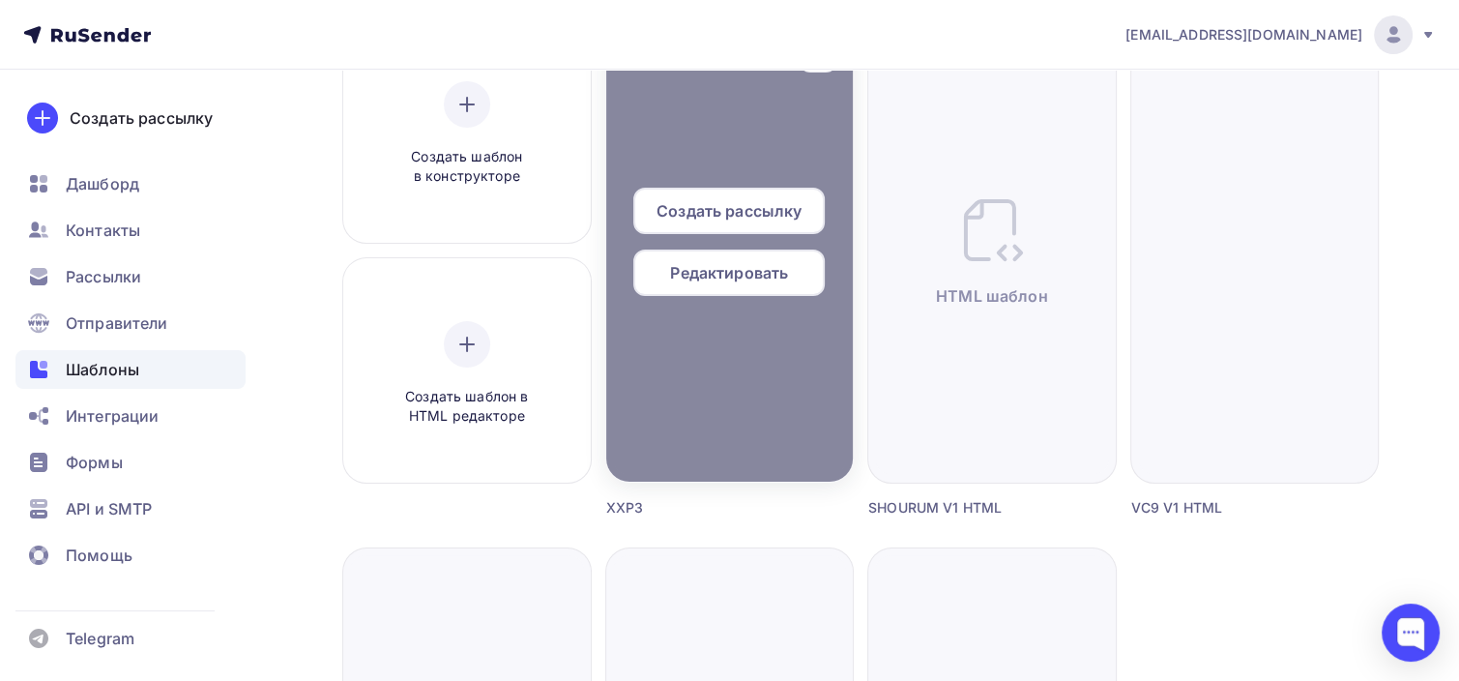
scroll to position [193, 0]
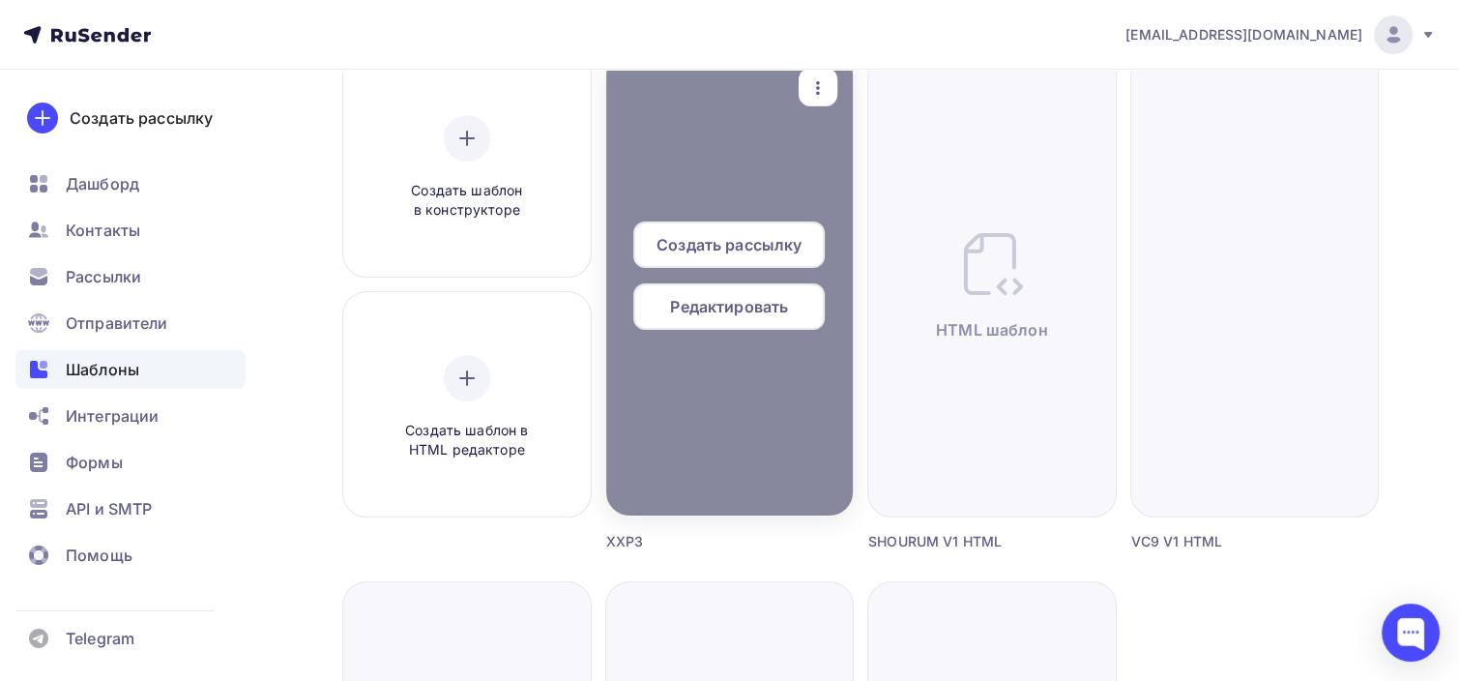
click at [765, 301] on span "Редактировать" at bounding box center [729, 306] width 118 height 23
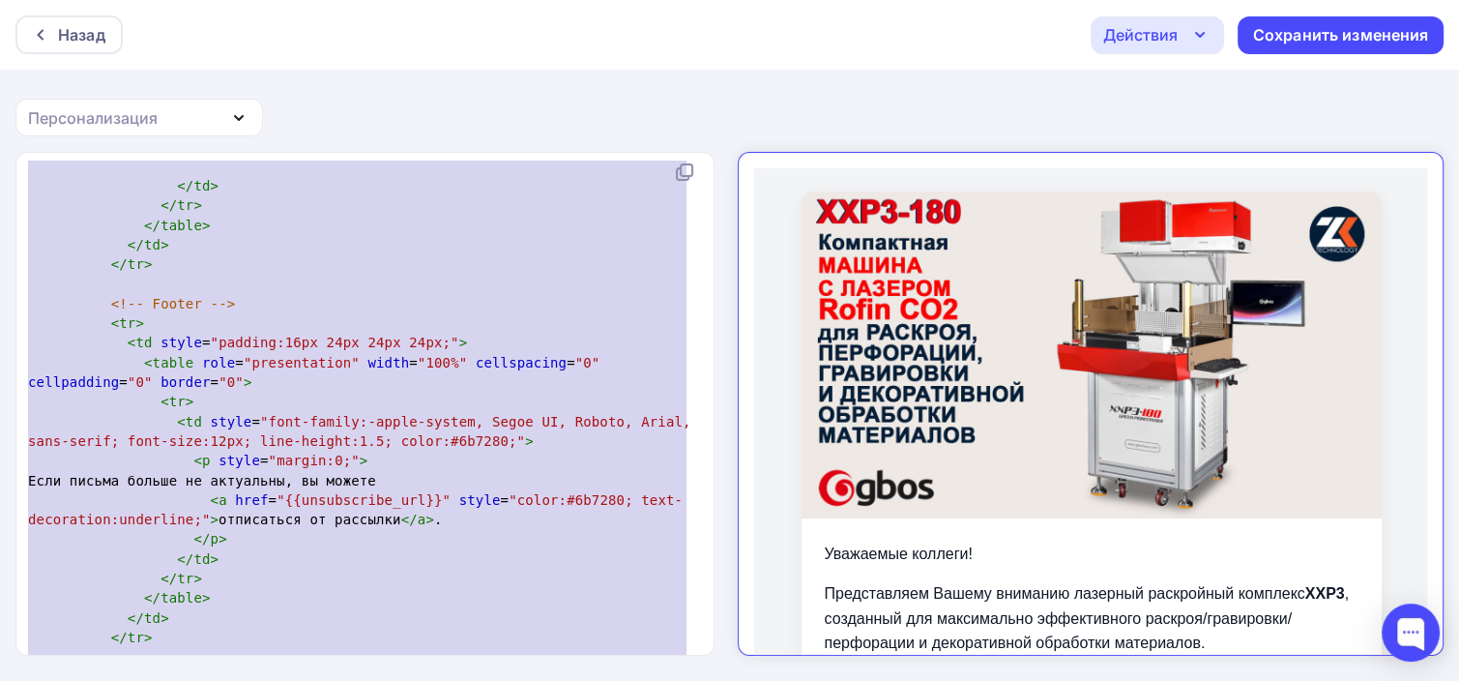
type textarea "<!loremip dolo> <sita cons="ad" elits="doei://tem.i1.utl/2227/etdol"> <magn> <a…"
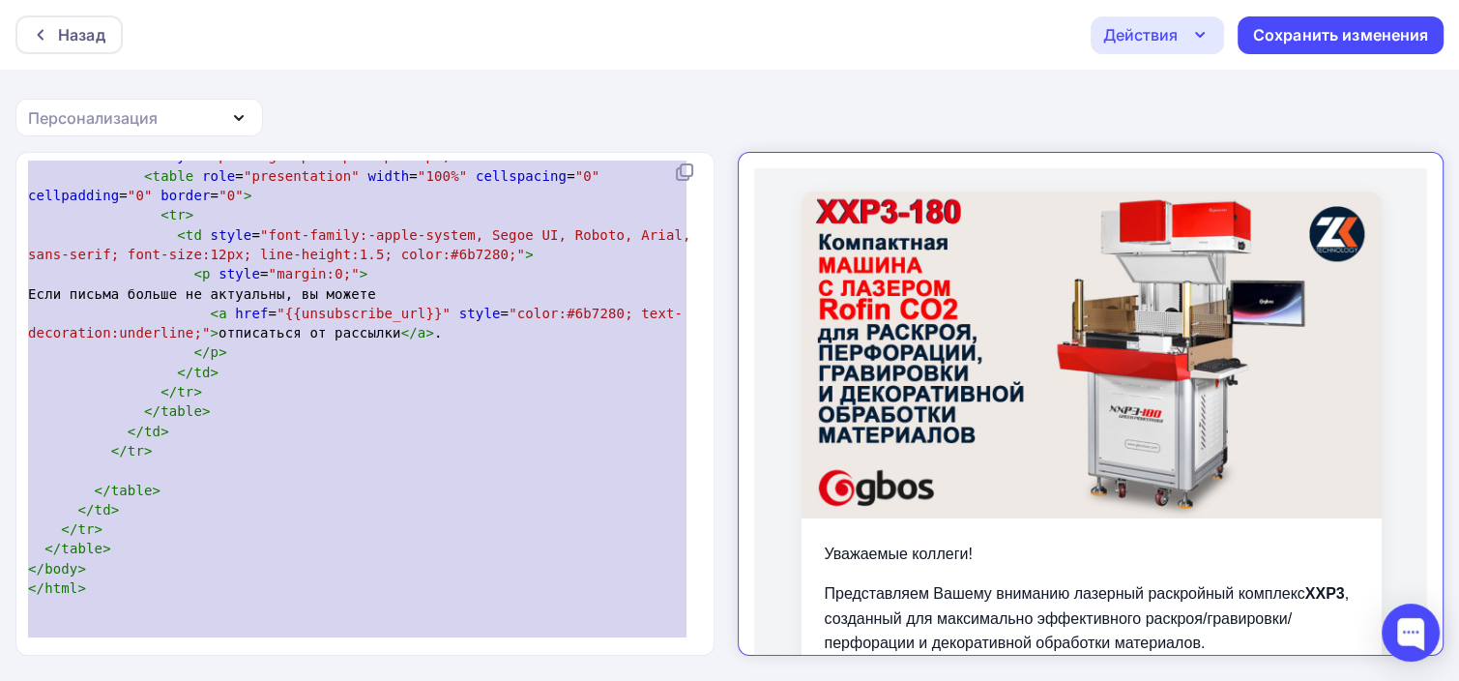
drag, startPoint x: 29, startPoint y: 177, endPoint x: 341, endPoint y: 628, distance: 549.0
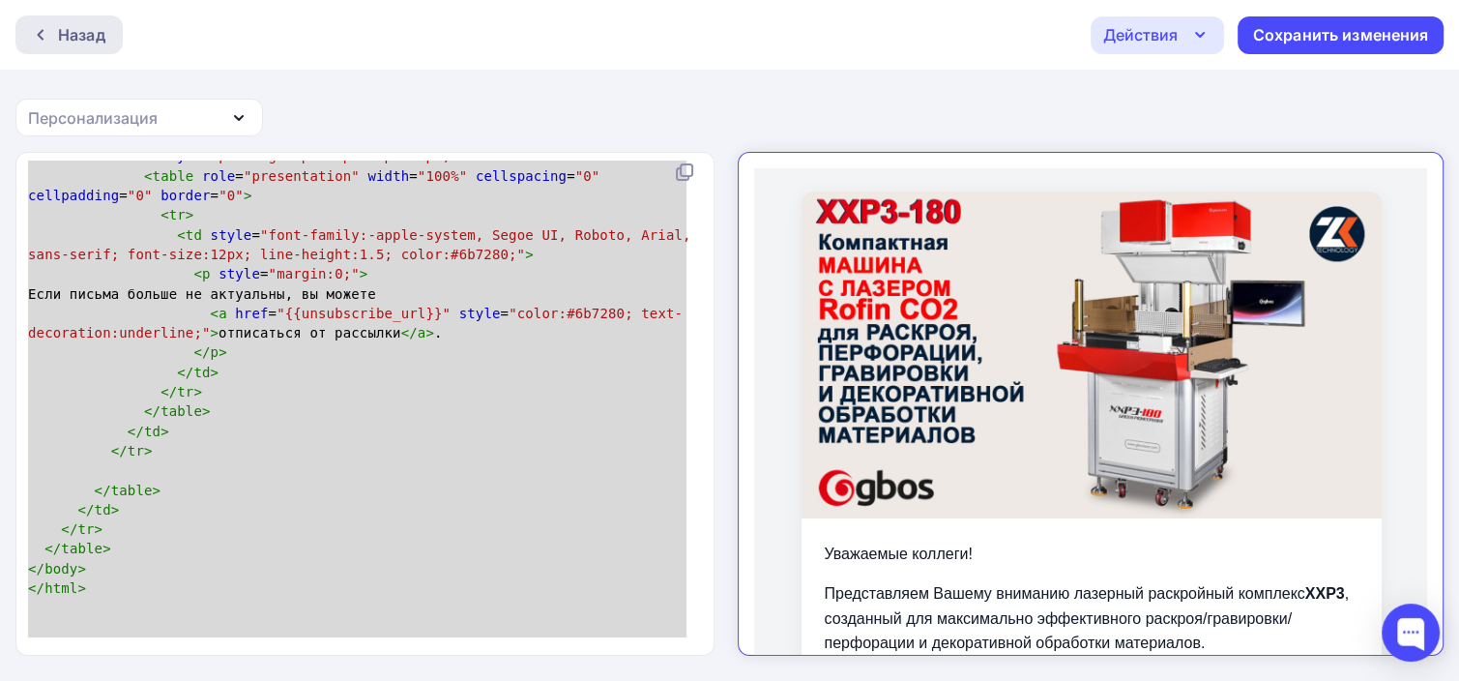
click at [68, 44] on div "Назад" at bounding box center [81, 34] width 47 height 23
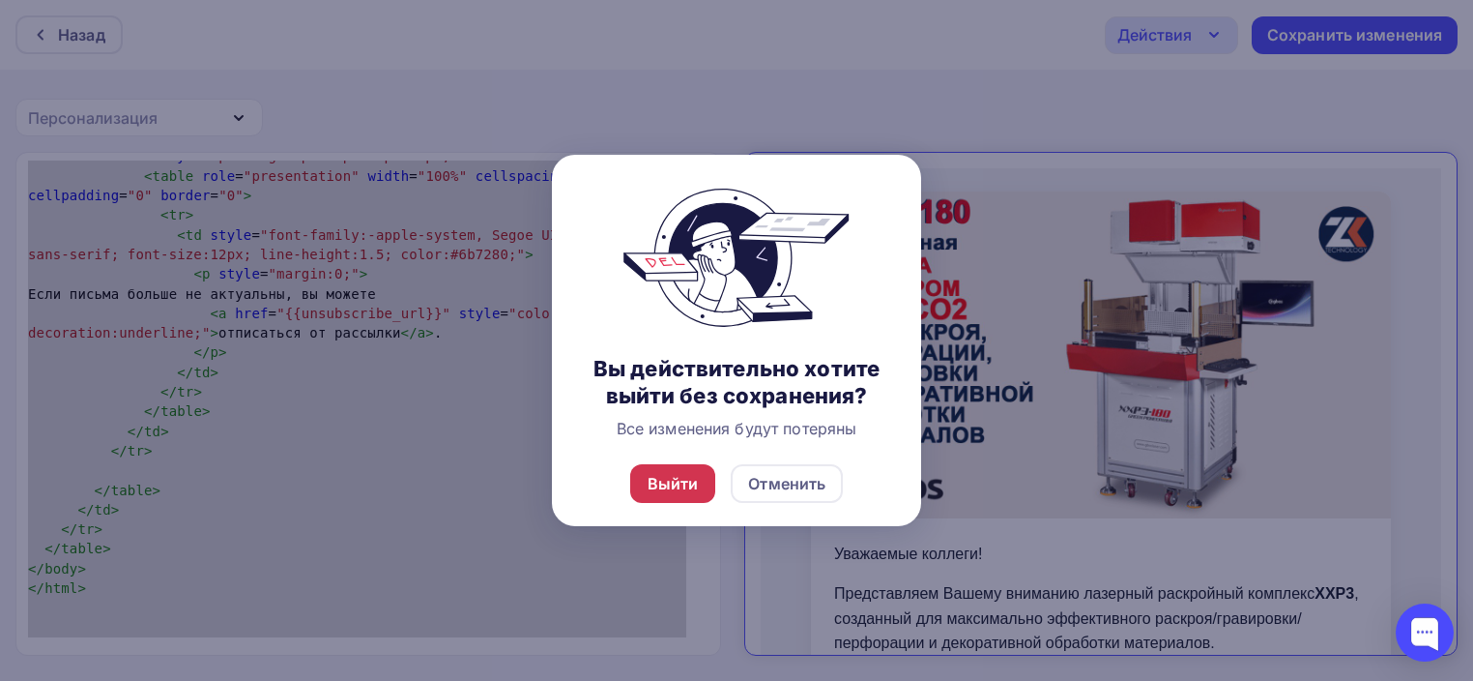
click at [669, 473] on div "Выйти" at bounding box center [673, 483] width 51 height 23
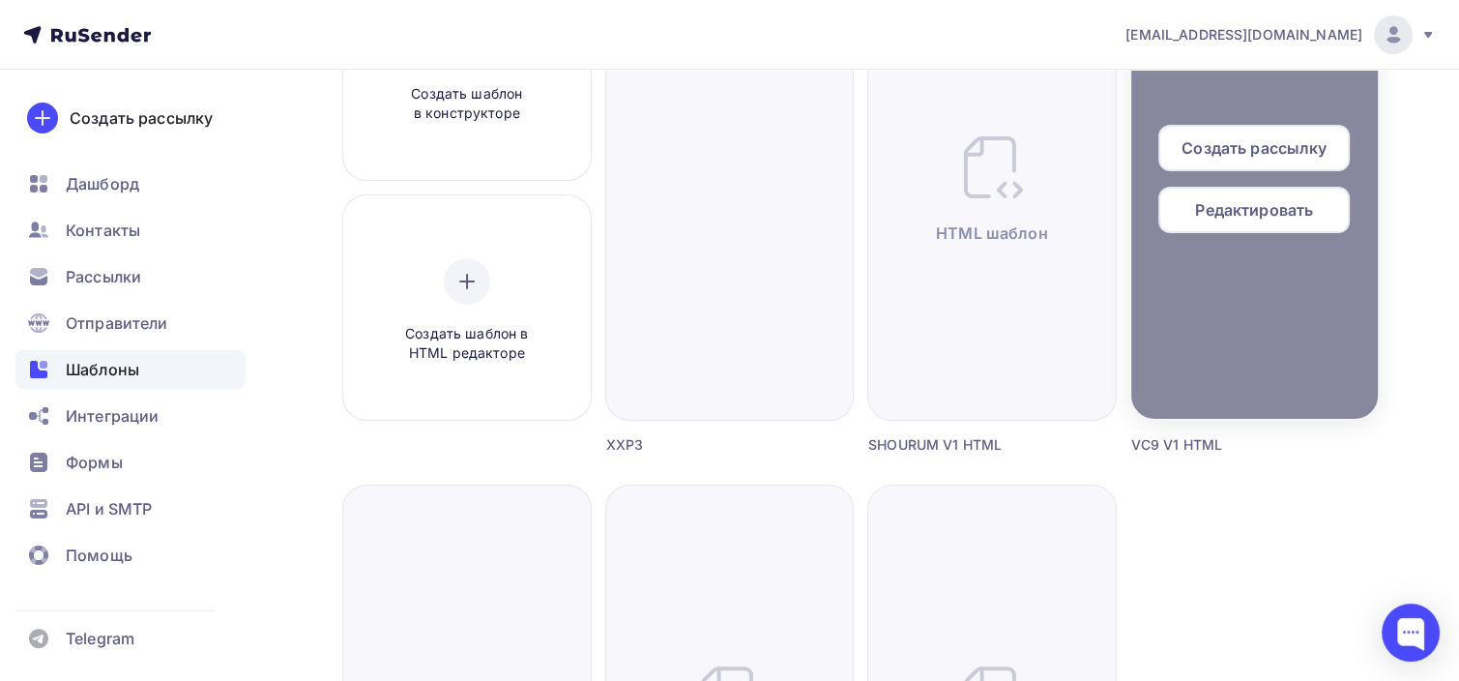
click at [1217, 217] on span "Редактировать" at bounding box center [1254, 209] width 118 height 23
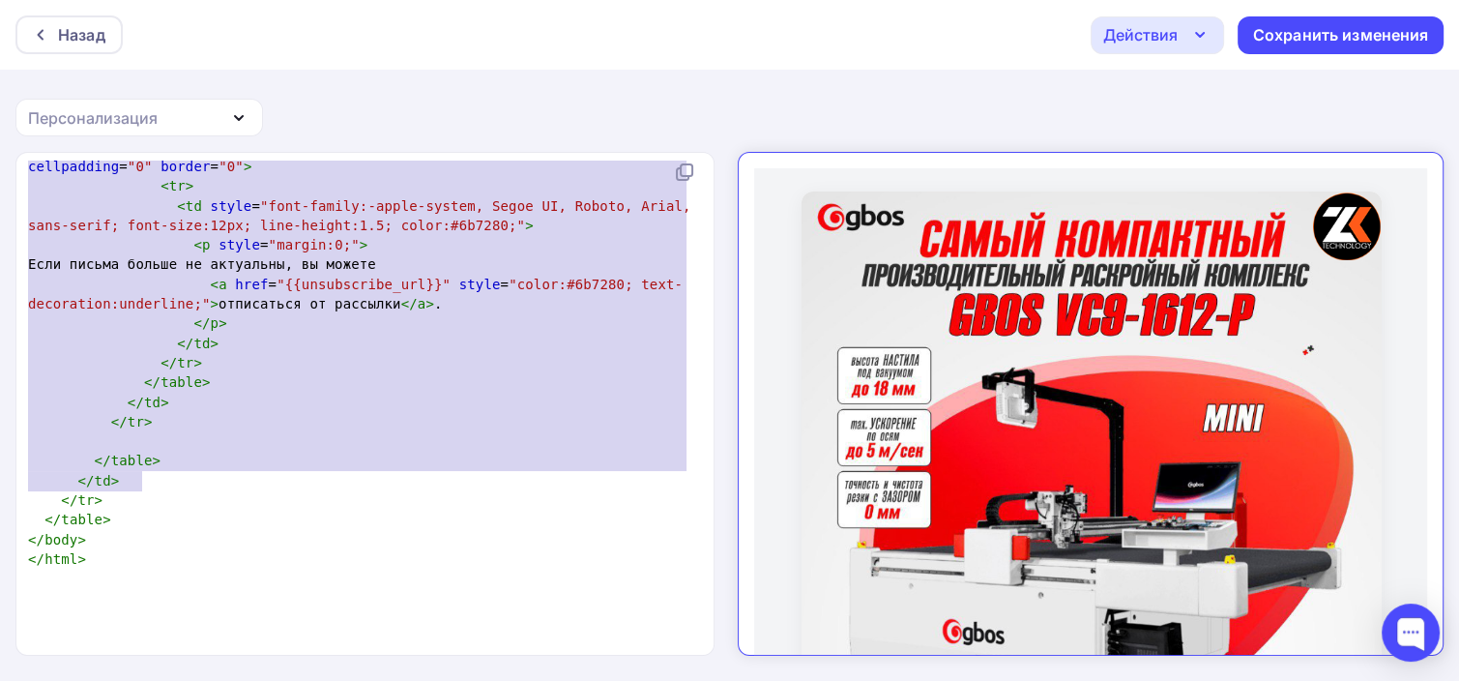
type textarea "<!loremip dolo> <sita cons="ad" elits="doei://tem.i7.utl/5841/etdol"> <magn> <a…"
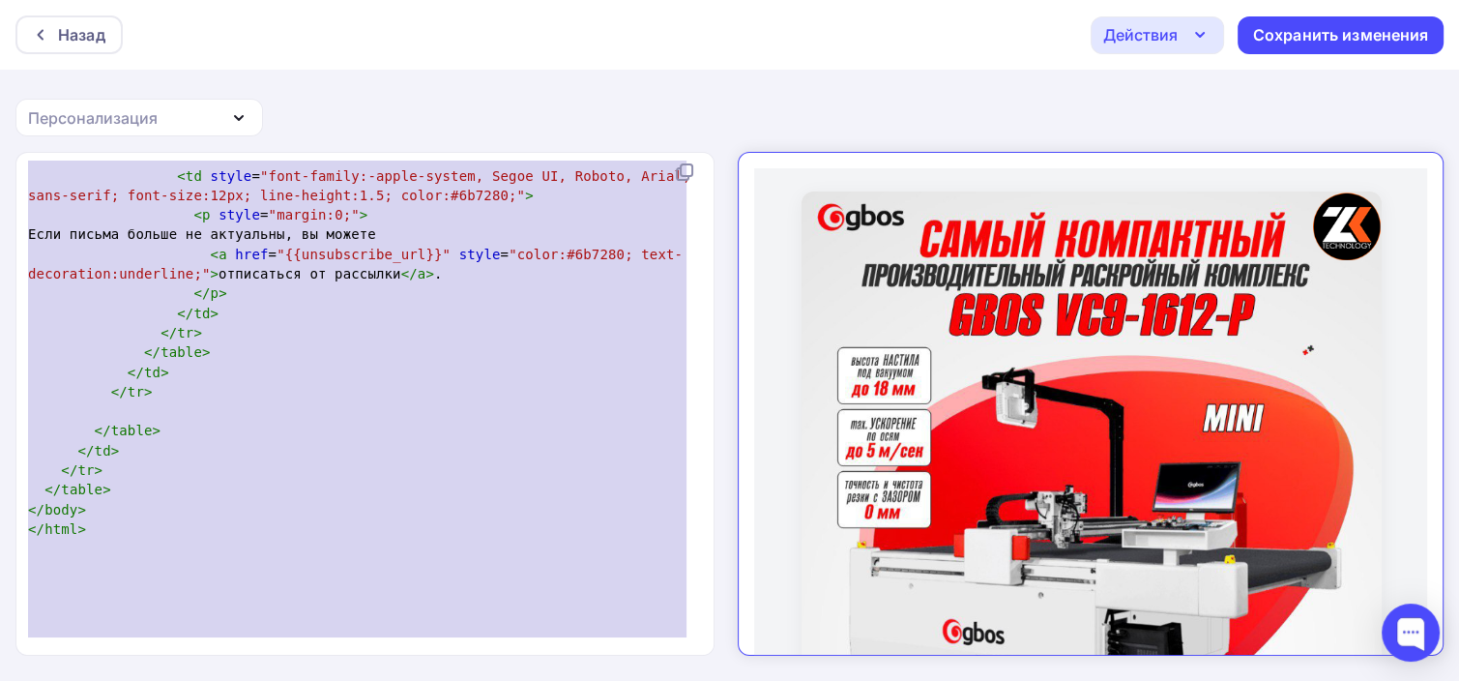
drag, startPoint x: 28, startPoint y: 171, endPoint x: 364, endPoint y: 714, distance: 638.6
click at [364, 680] on html "Назад Действия Отправить тестовое письмо Выйти без сохранения Сохранить изменен…" at bounding box center [729, 340] width 1459 height 681
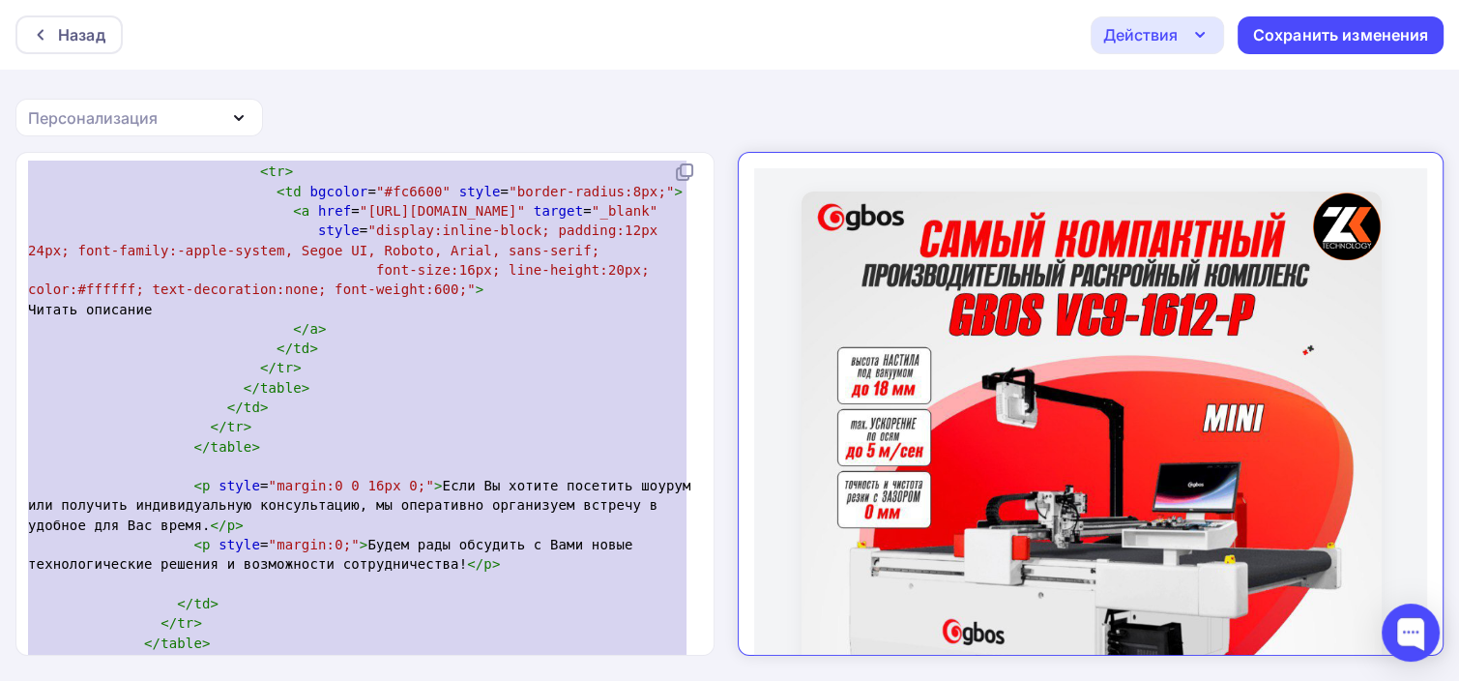
scroll to position [2279, 0]
click at [464, 162] on pre "< table role = "presentation" cellspacing = "0" cellpadding = "0" border = "0" …" at bounding box center [361, 143] width 674 height 40
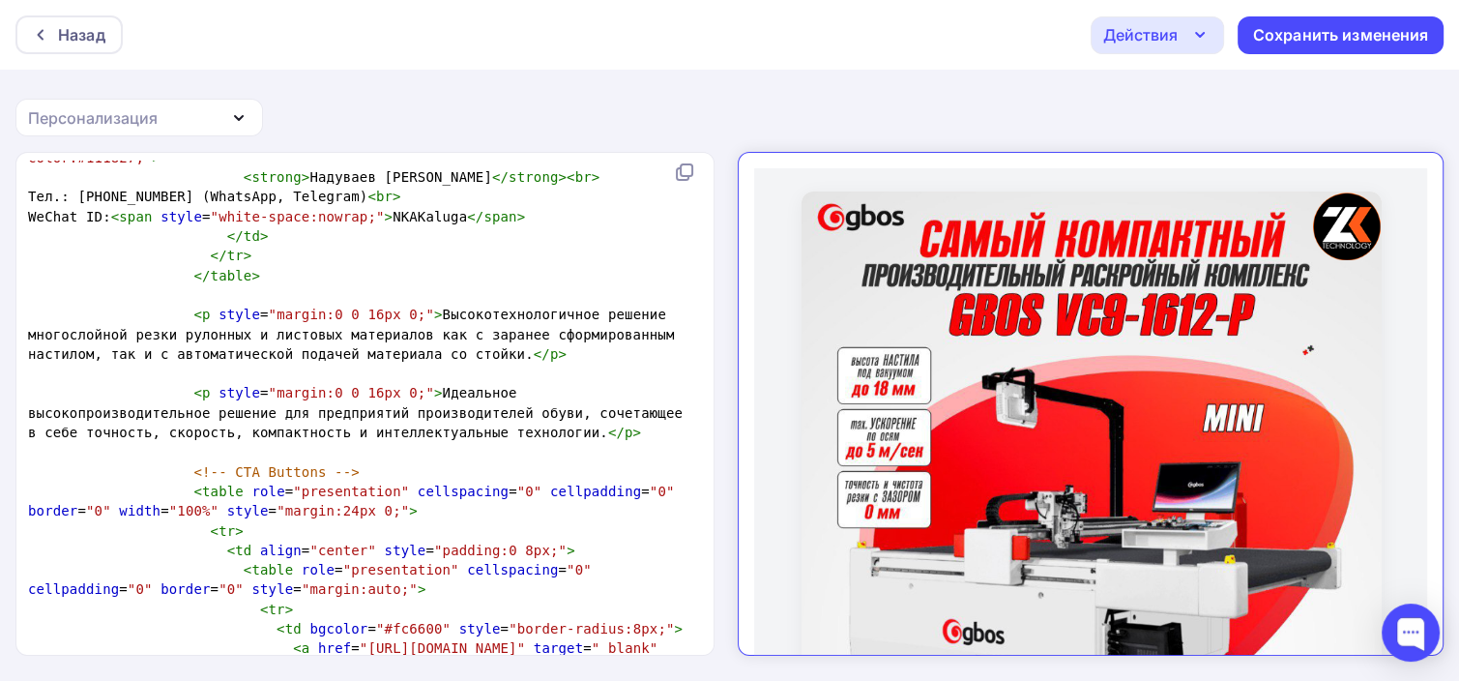
scroll to position [1398, 0]
